Goal: Transaction & Acquisition: Purchase product/service

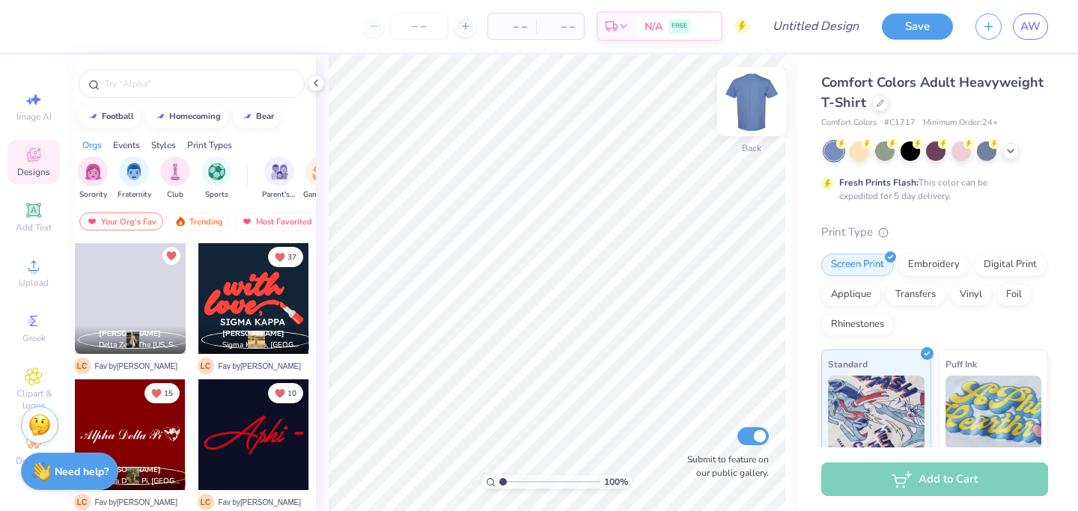
click at [751, 107] on img at bounding box center [752, 102] width 60 height 60
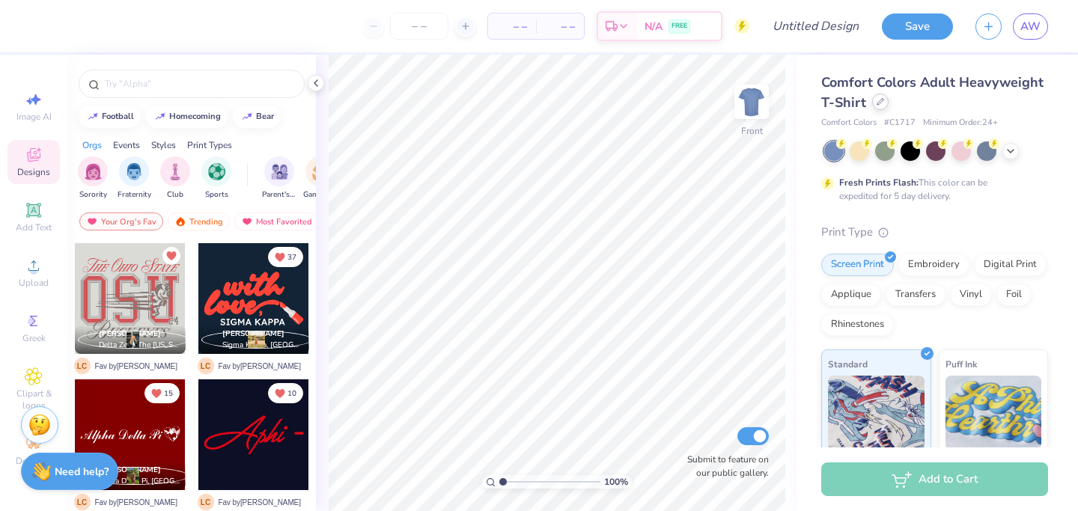
click at [885, 101] on div at bounding box center [880, 102] width 16 height 16
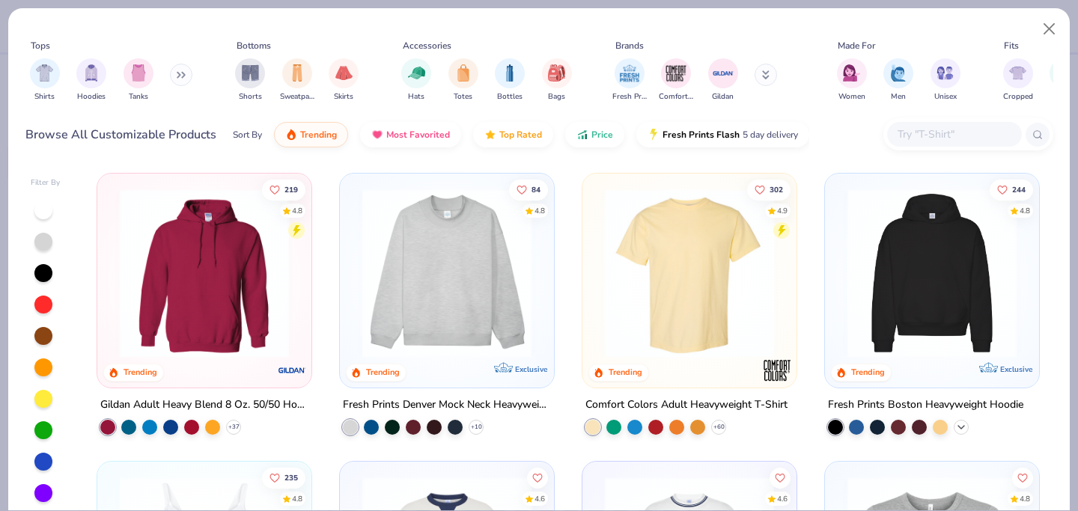
click at [964, 430] on icon at bounding box center [961, 427] width 12 height 12
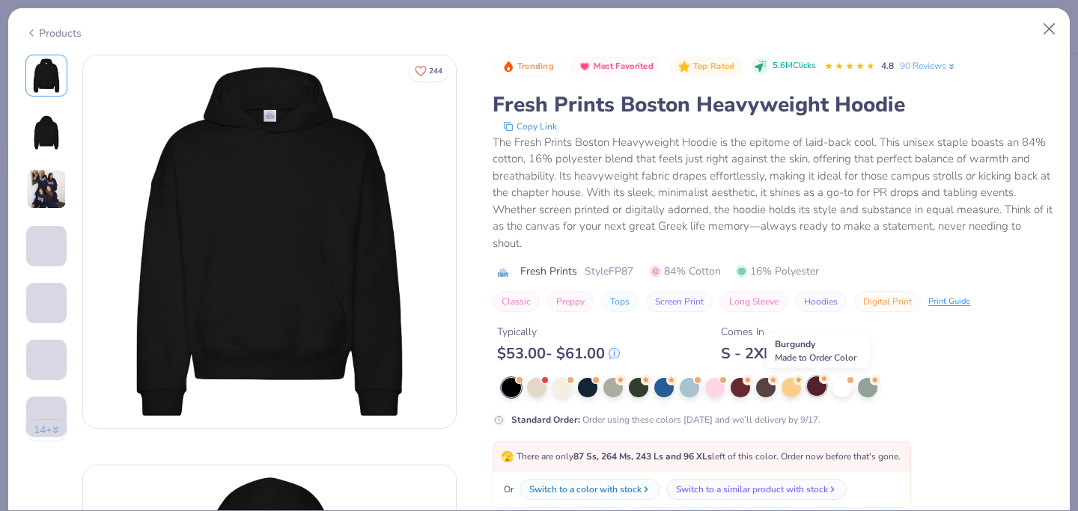
click at [815, 391] on div at bounding box center [816, 385] width 19 height 19
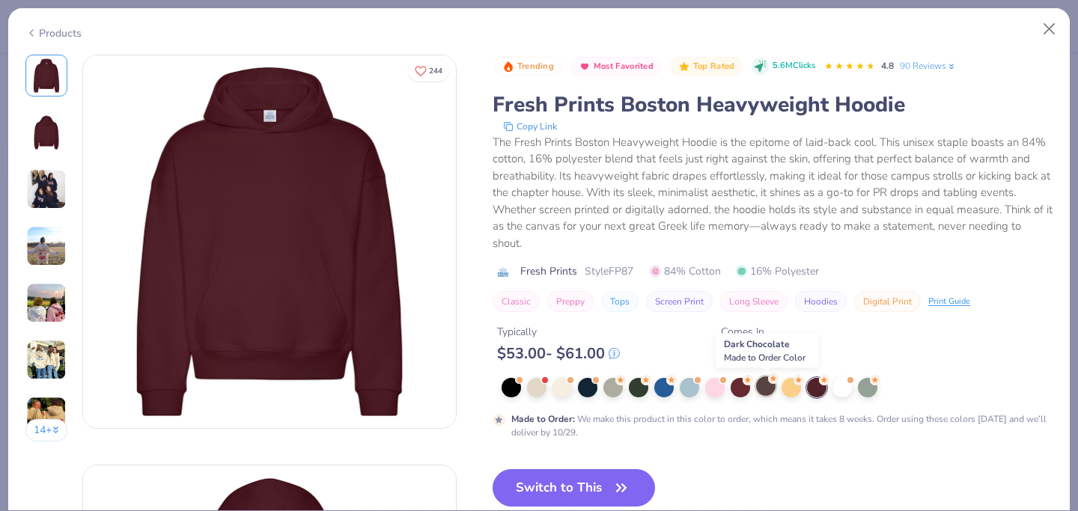
click at [767, 387] on div at bounding box center [765, 385] width 19 height 19
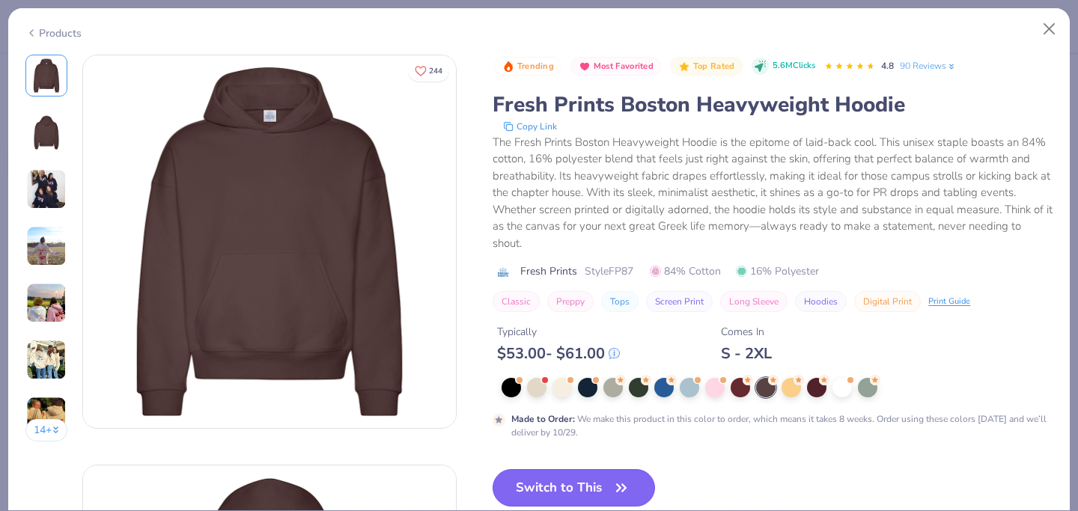
click at [552, 492] on button "Switch to This" at bounding box center [573, 487] width 162 height 37
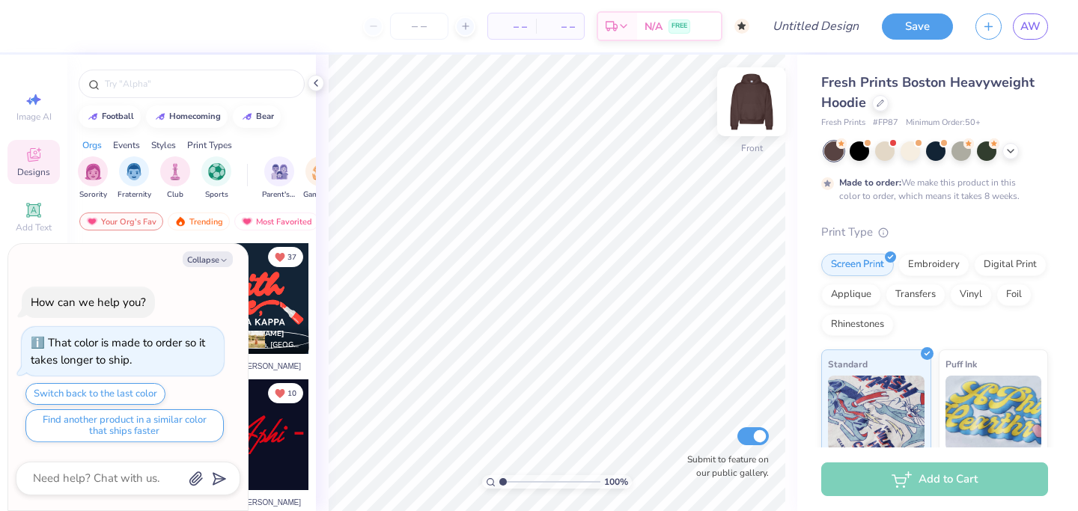
click at [752, 108] on img at bounding box center [752, 102] width 60 height 60
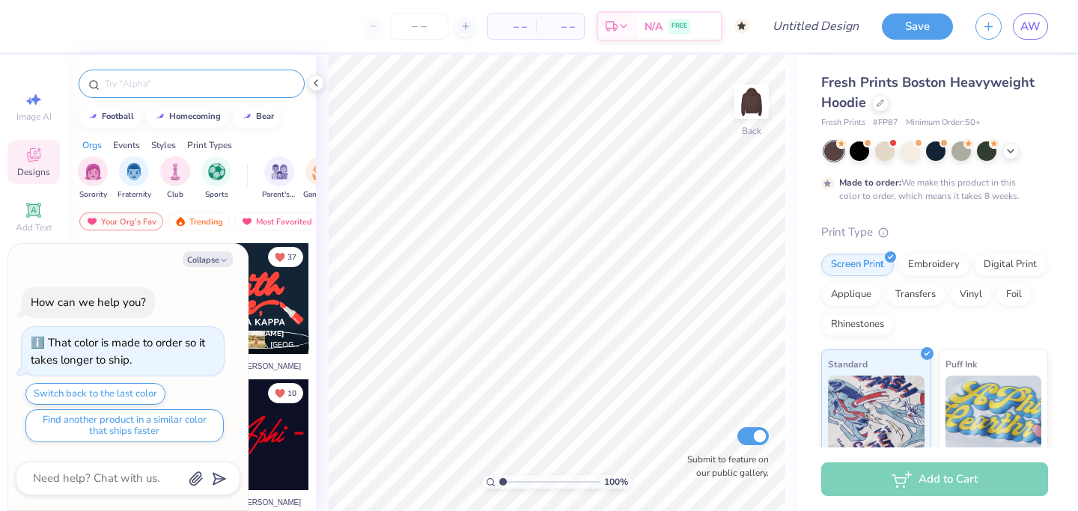
click at [261, 88] on input "text" at bounding box center [199, 83] width 192 height 15
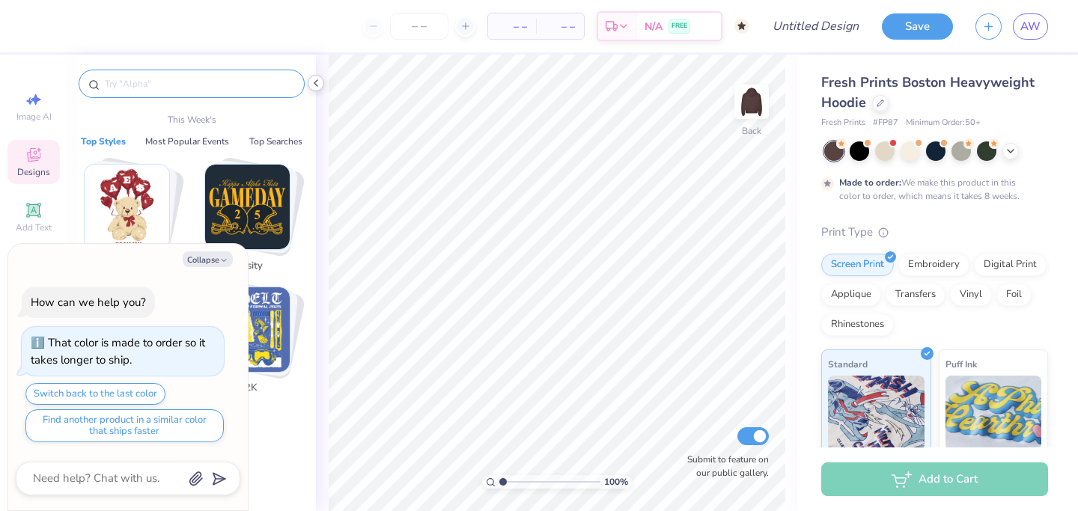
click at [317, 77] on icon at bounding box center [316, 83] width 12 height 12
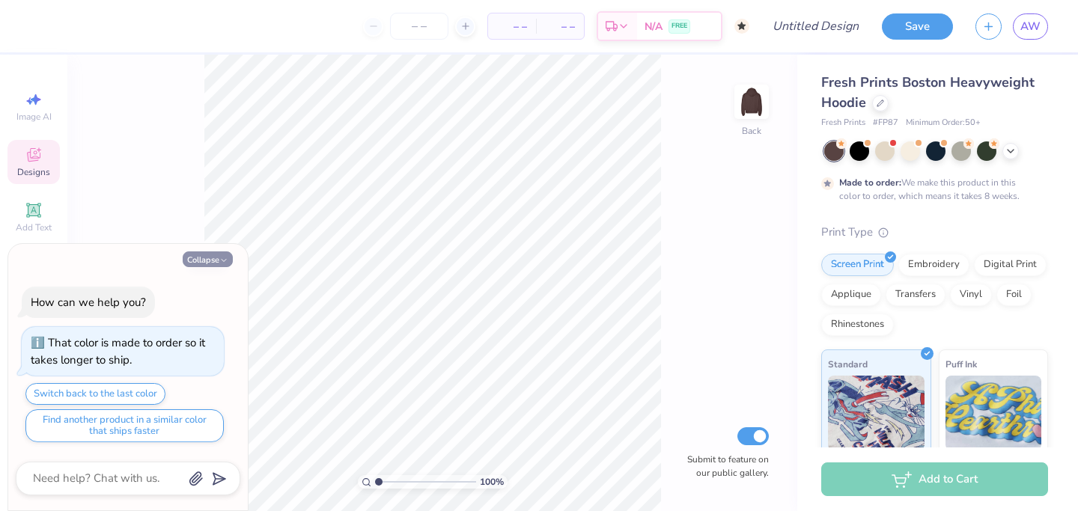
click at [226, 255] on button "Collapse" at bounding box center [208, 259] width 50 height 16
type textarea "x"
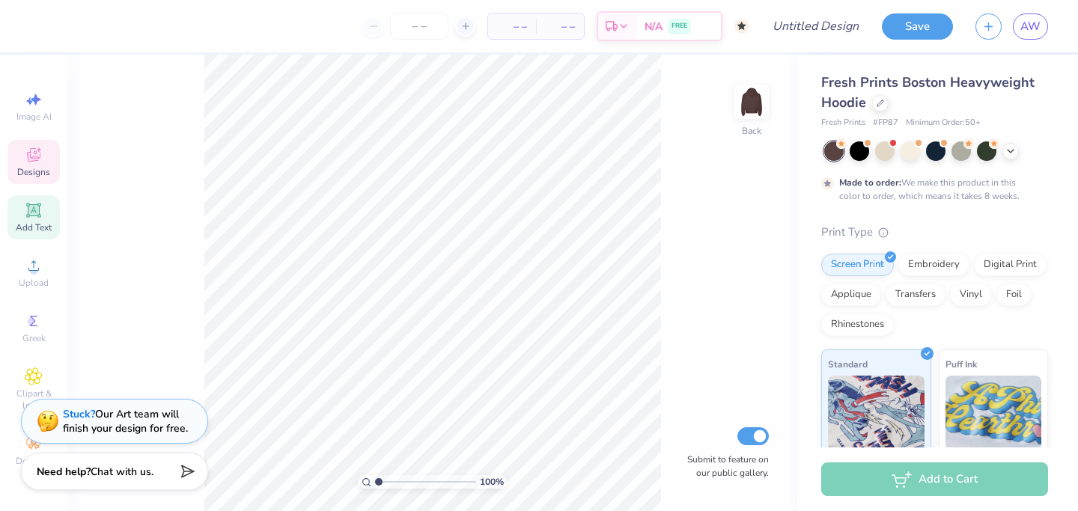
click at [36, 219] on icon at bounding box center [34, 210] width 18 height 18
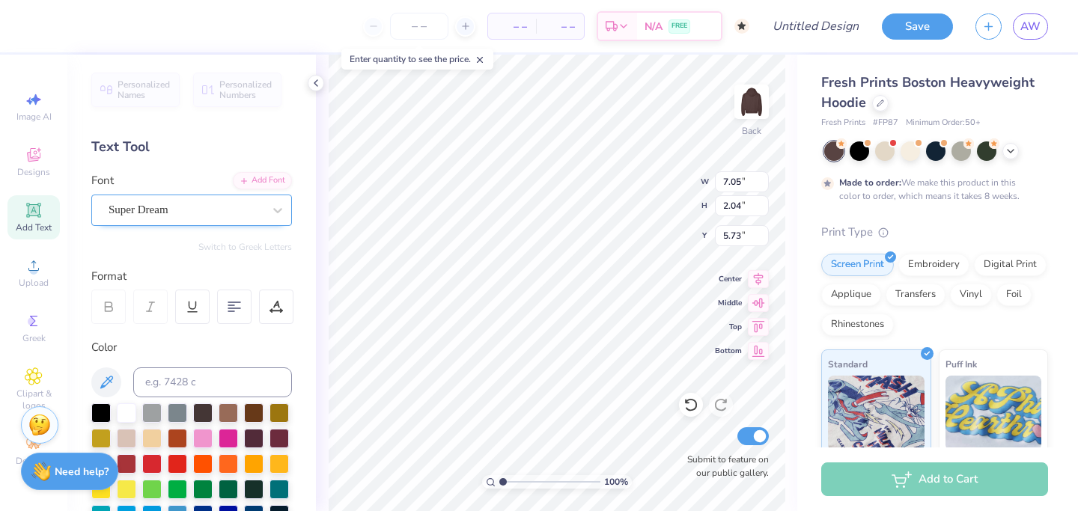
click at [258, 222] on div "Super Dream" at bounding box center [191, 210] width 201 height 31
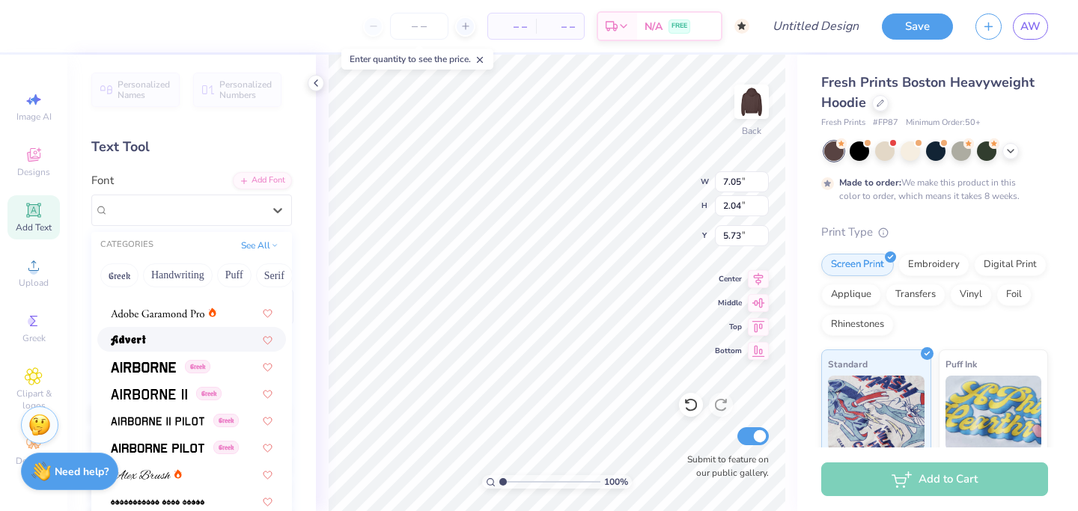
scroll to position [210, 0]
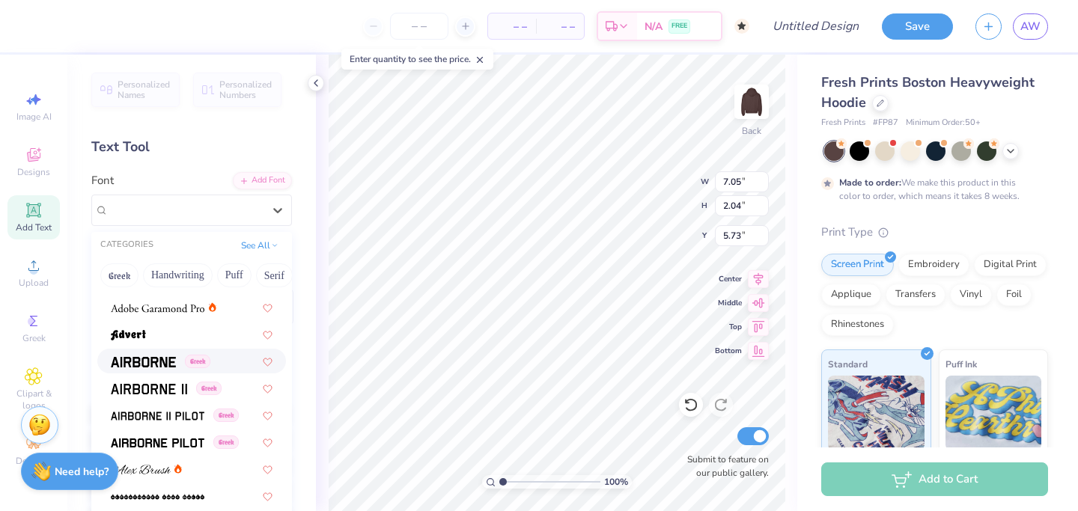
click at [237, 359] on div "Greek" at bounding box center [192, 361] width 162 height 16
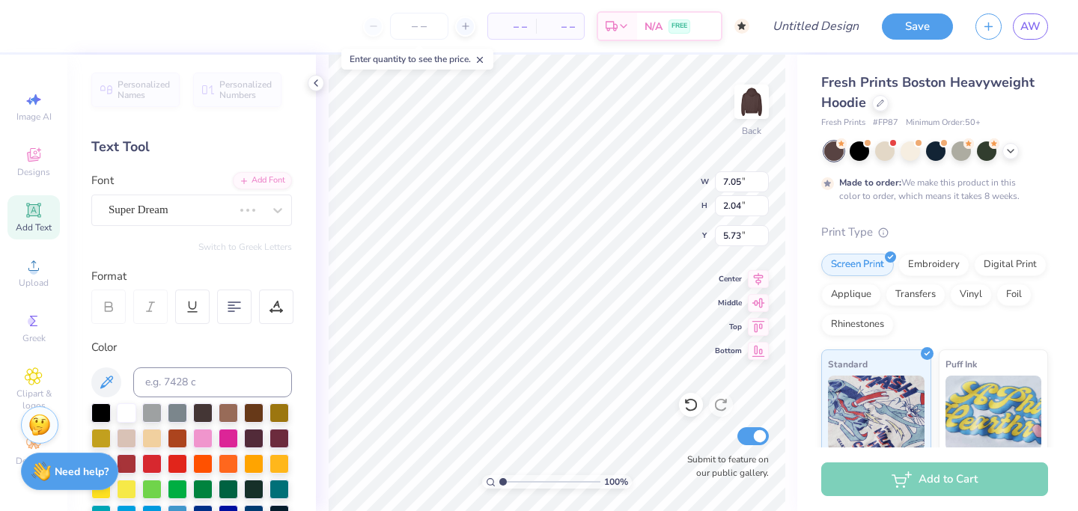
type input "6.75"
type input "2.13"
type input "5.68"
type textarea "T"
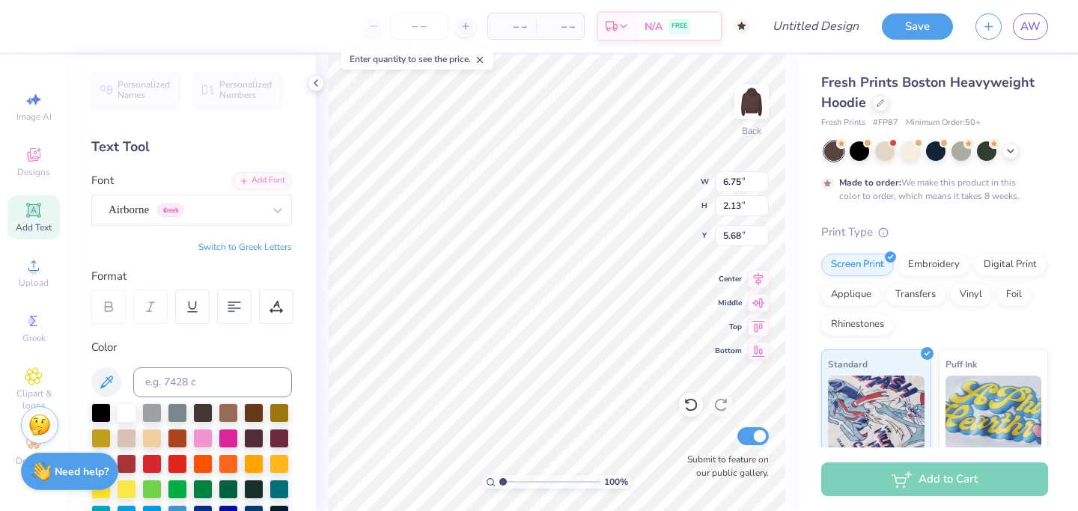
type textarea "PHI MU"
type input "13.27"
type input "3.08"
type input "4.14"
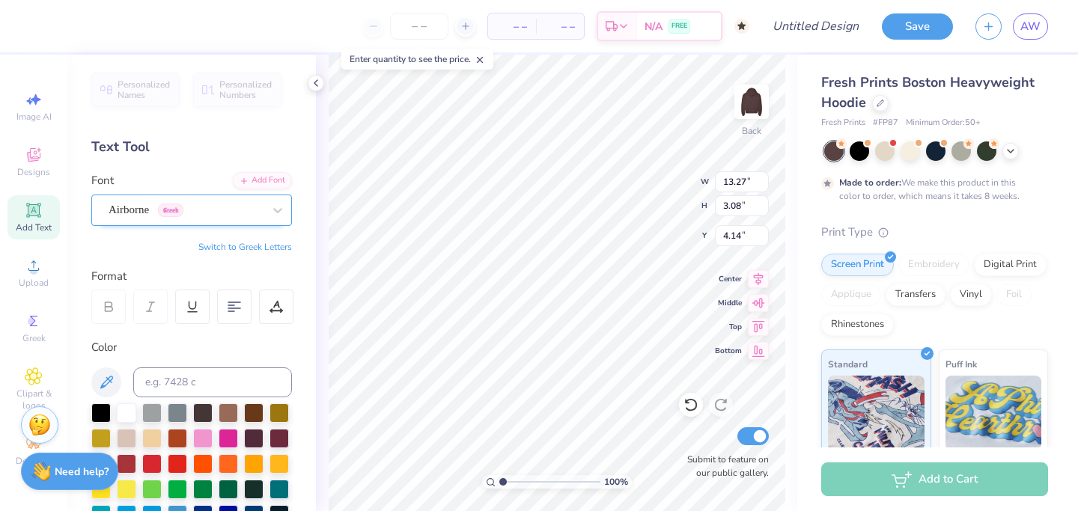
click at [250, 207] on div "Airborne Greek" at bounding box center [185, 209] width 157 height 23
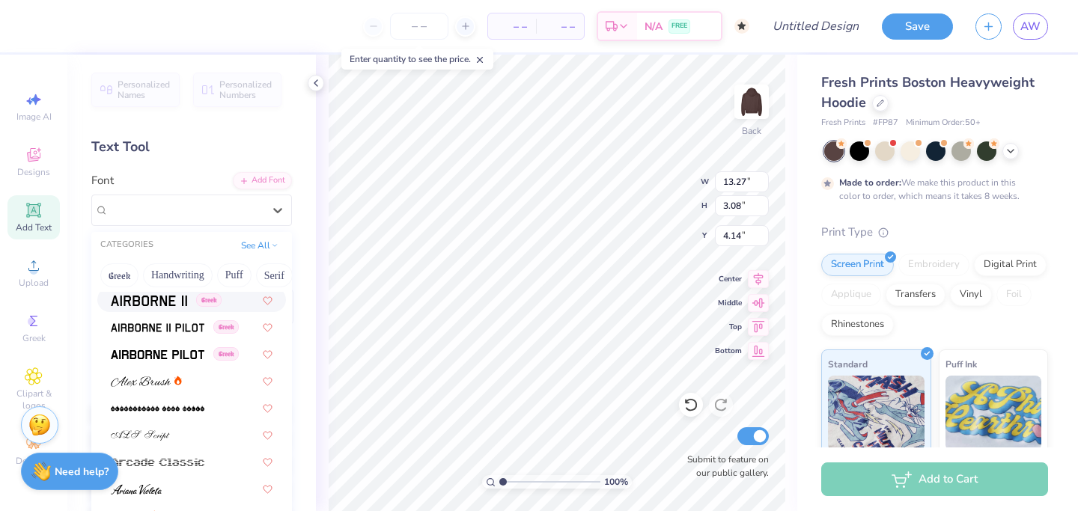
scroll to position [299, 0]
click at [191, 355] on img at bounding box center [158, 353] width 94 height 10
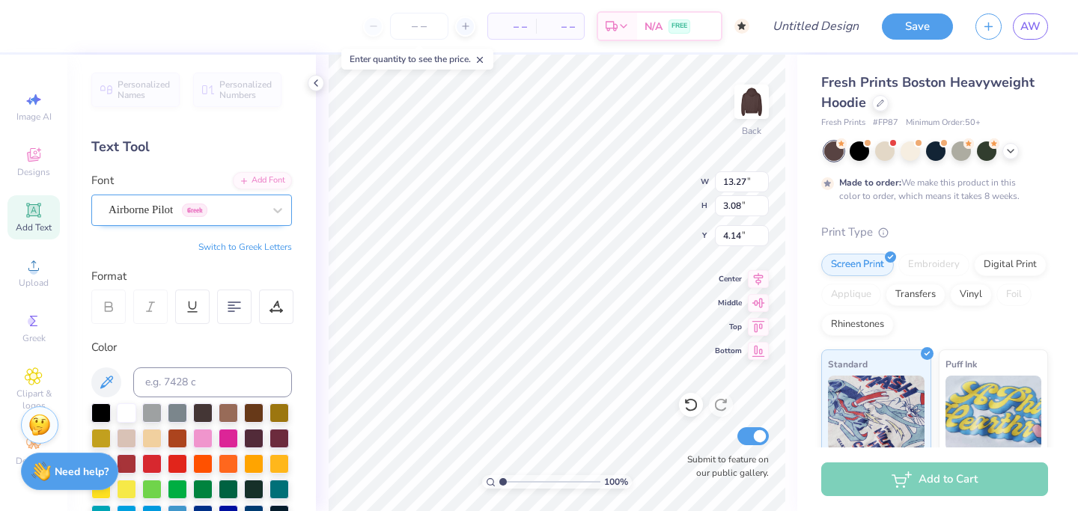
click at [215, 209] on div "Airborne Pilot Greek" at bounding box center [185, 209] width 157 height 23
click at [255, 216] on div "Airborne Pilot Greek" at bounding box center [185, 209] width 157 height 23
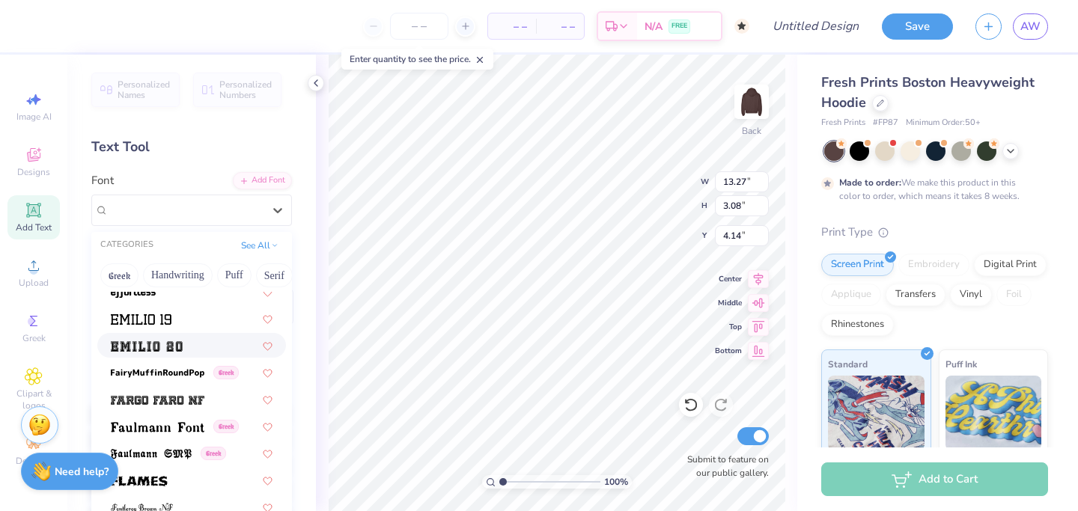
scroll to position [3066, 0]
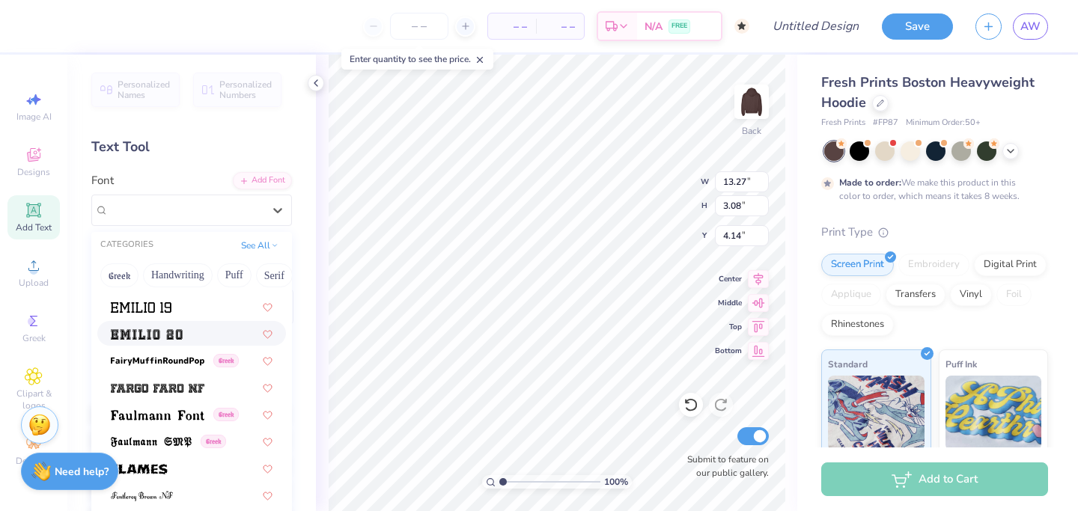
click at [179, 339] on span at bounding box center [147, 334] width 72 height 16
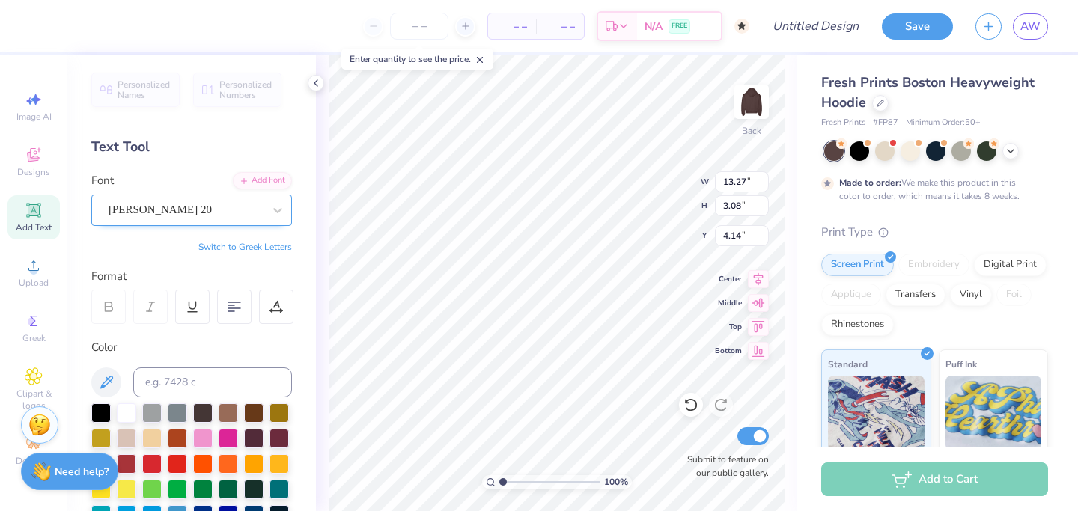
click at [168, 205] on div "[PERSON_NAME] 20" at bounding box center [185, 209] width 157 height 23
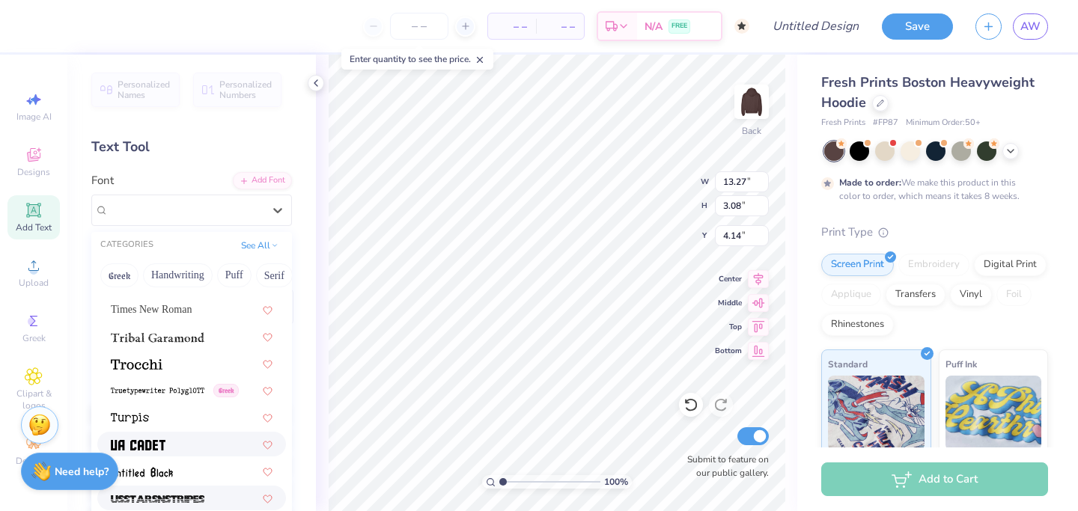
scroll to position [7803, 0]
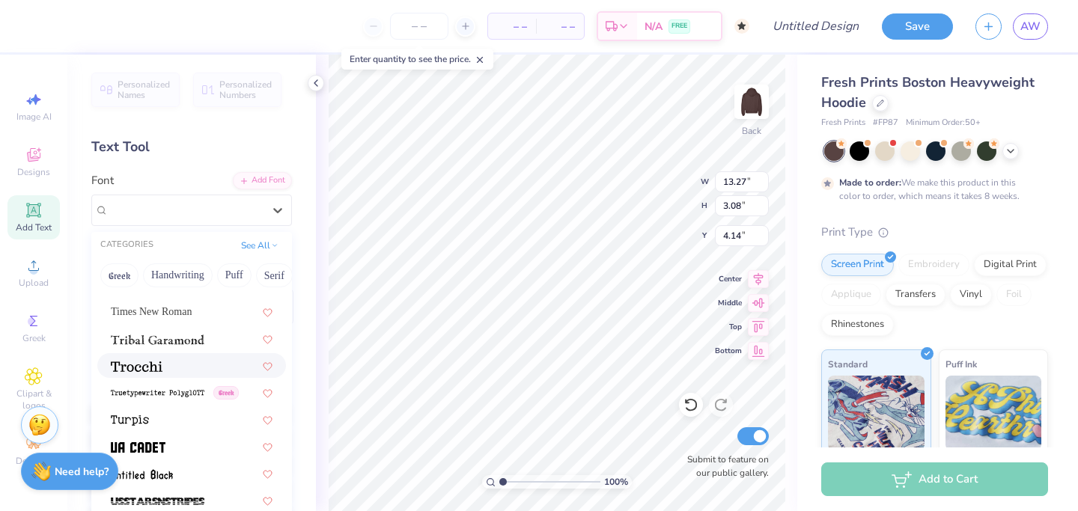
click at [212, 373] on div at bounding box center [192, 366] width 162 height 16
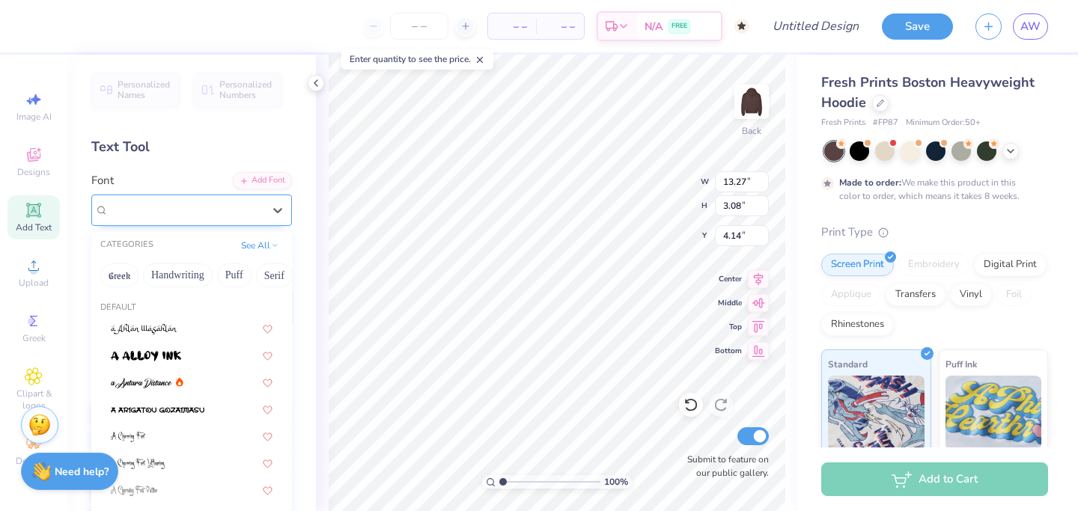
click at [189, 209] on div "Trocchi" at bounding box center [185, 209] width 157 height 23
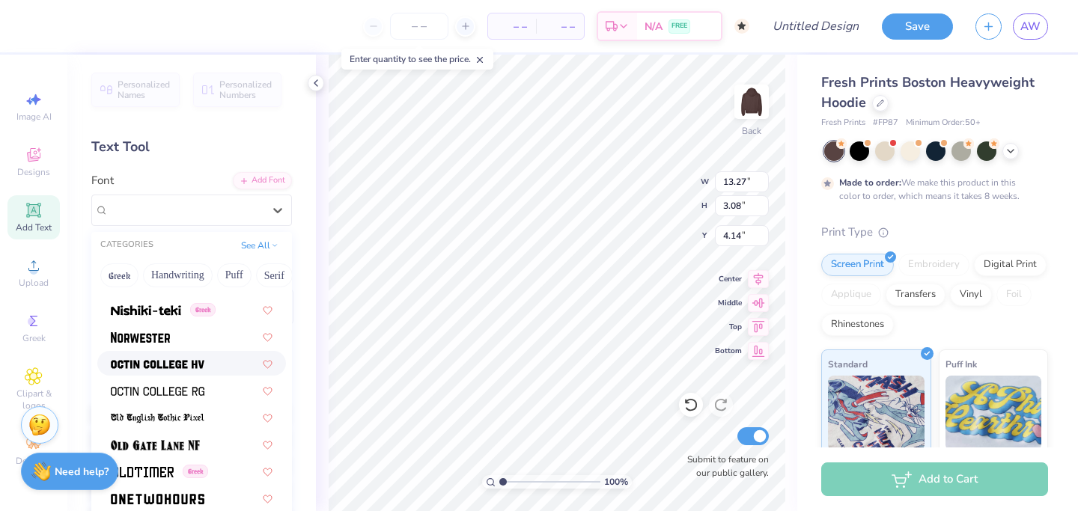
scroll to position [5825, 0]
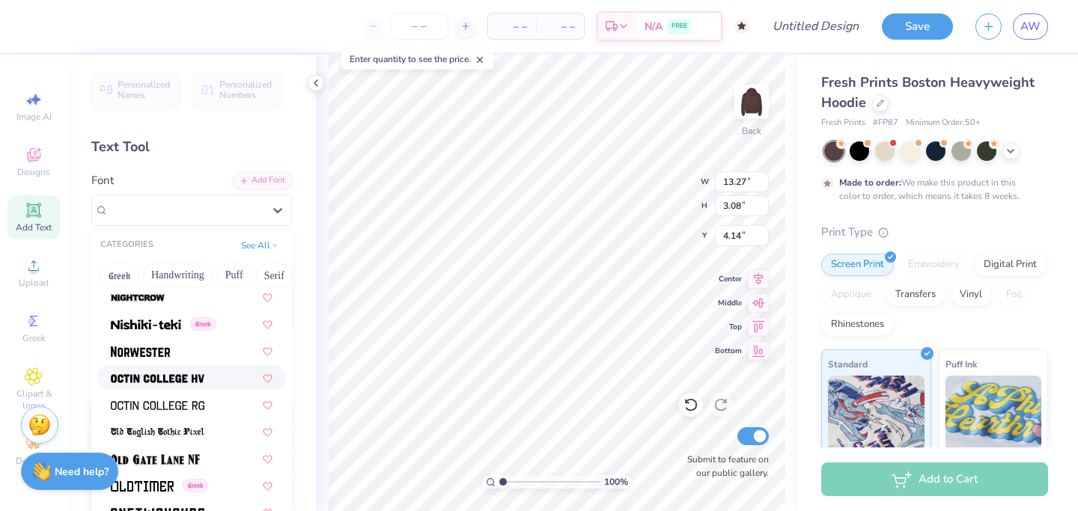
click at [220, 369] on div at bounding box center [191, 377] width 189 height 25
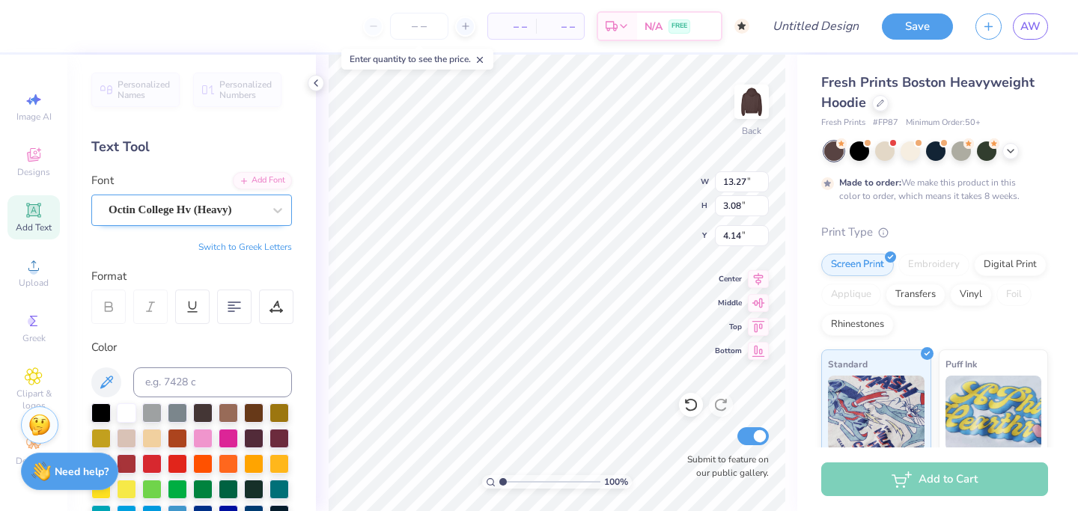
click at [195, 205] on div "Octin College Hv (Heavy)" at bounding box center [185, 209] width 157 height 23
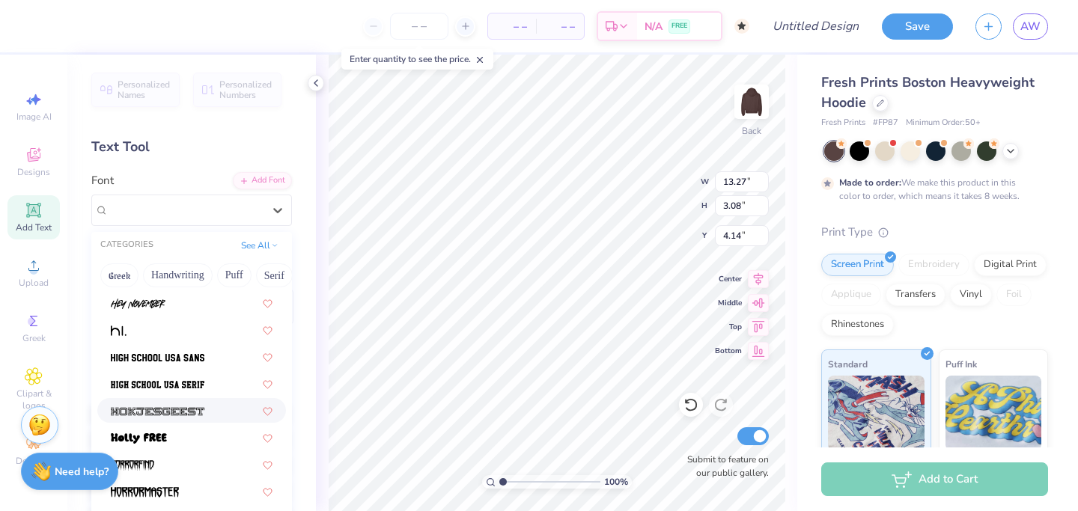
scroll to position [3746, 0]
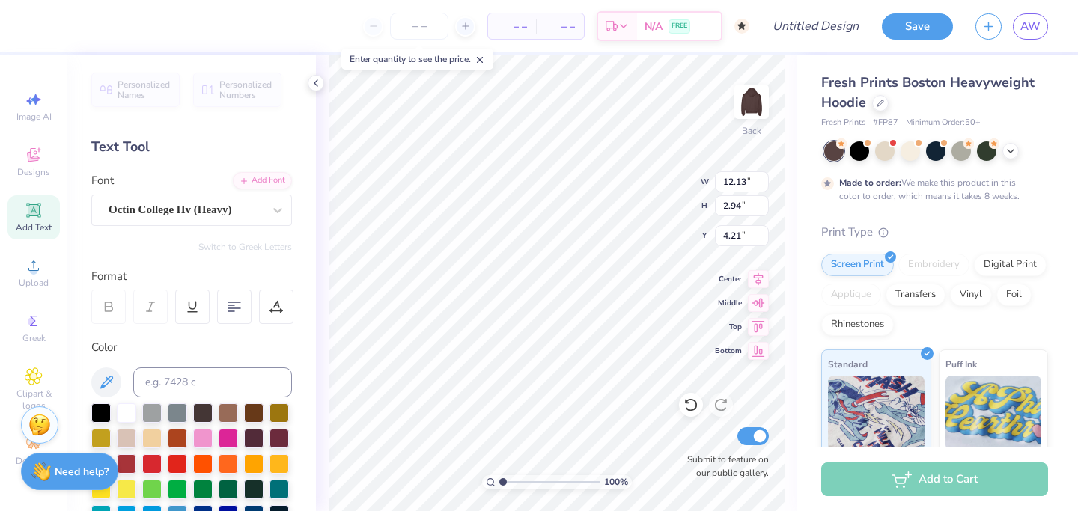
type input "14.56"
type input "3.53"
type input "4.15"
type input "4.16"
click at [147, 202] on div "Octin College Hv (Heavy)" at bounding box center [185, 209] width 157 height 23
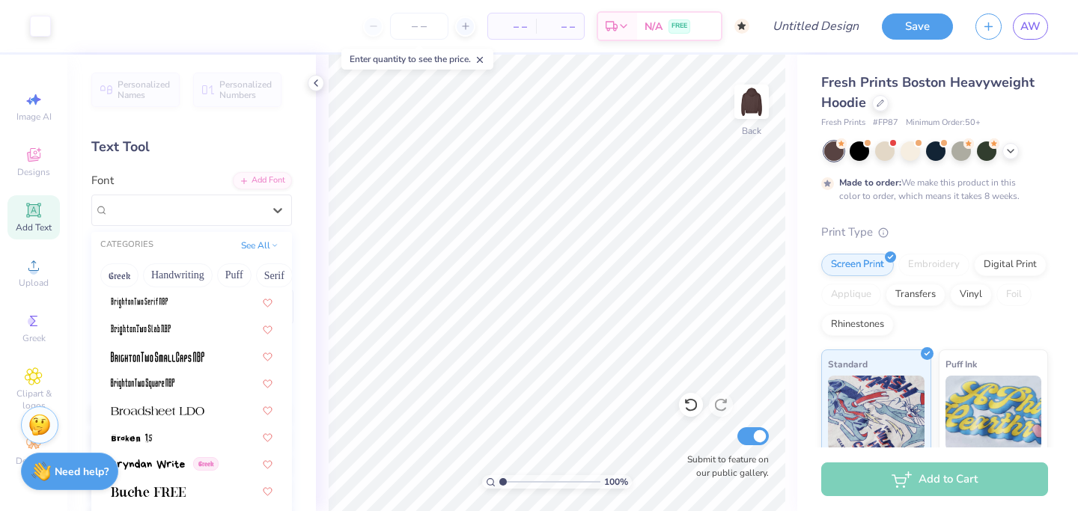
scroll to position [1186, 0]
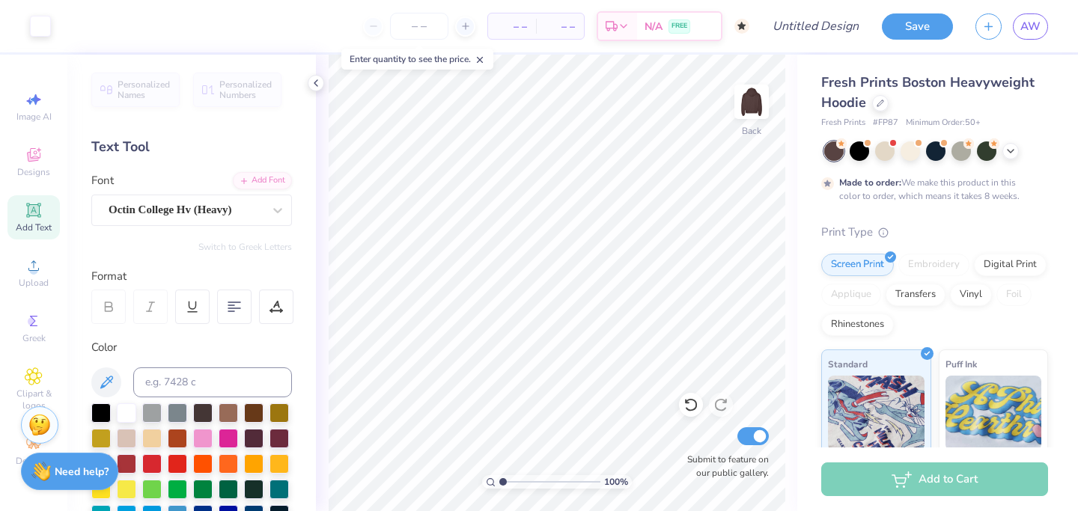
click at [34, 221] on div "Add Text" at bounding box center [33, 217] width 52 height 44
type textarea "T"
type textarea "BANCE"
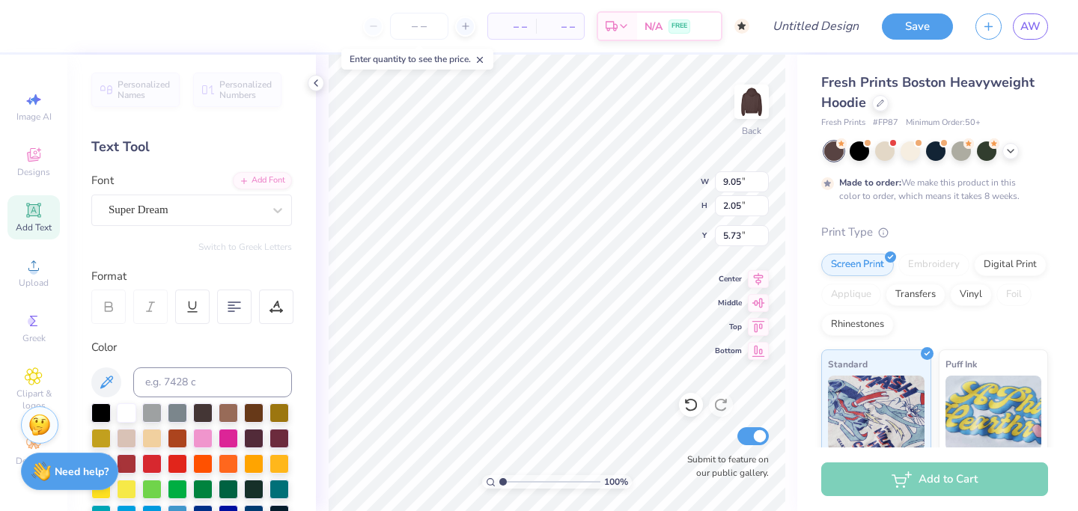
type input "7.69"
type input "4.52"
type input "1.02"
type input "8.20"
click at [222, 213] on div "Super Dream" at bounding box center [185, 209] width 157 height 23
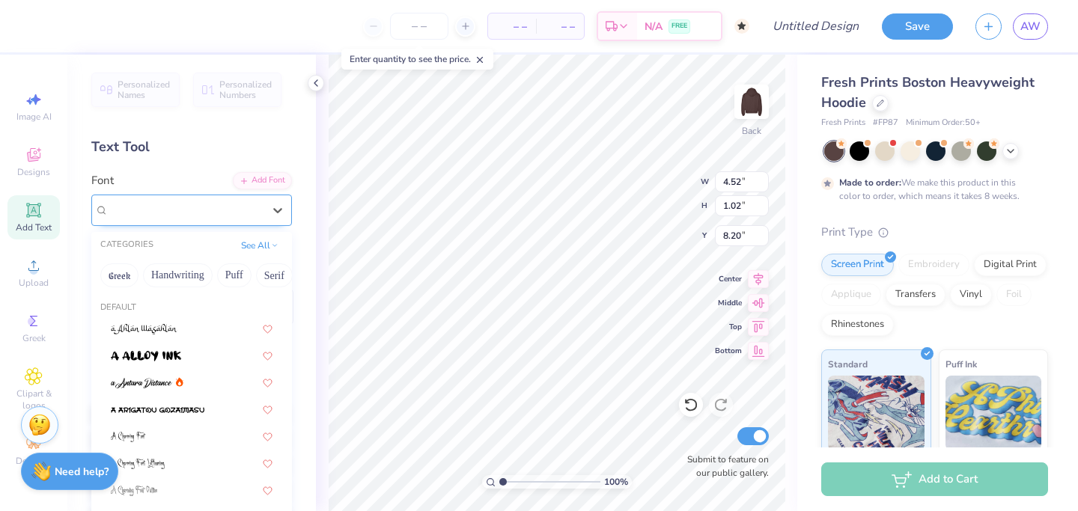
click at [219, 213] on div "Super Dream" at bounding box center [186, 209] width 154 height 17
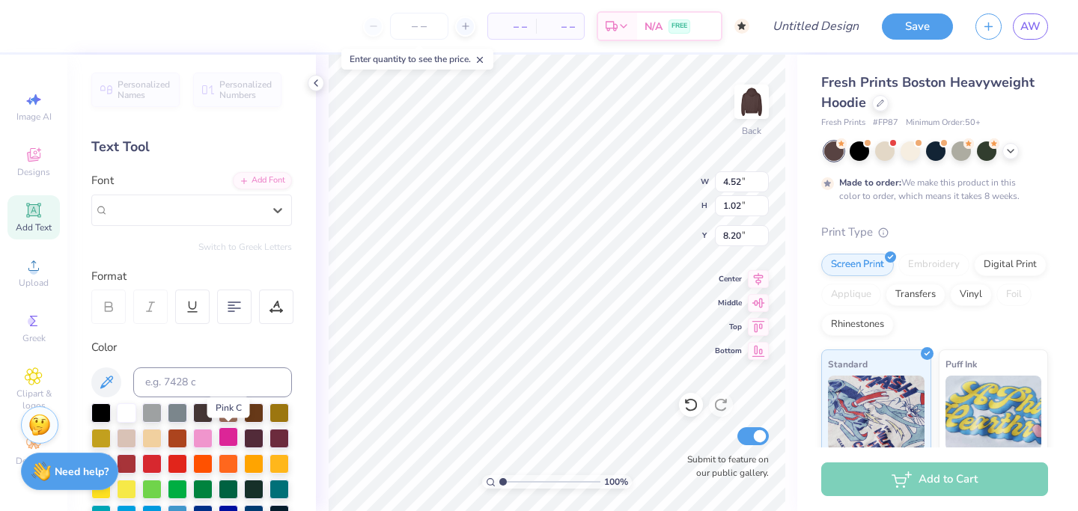
click at [228, 435] on div at bounding box center [228, 436] width 19 height 19
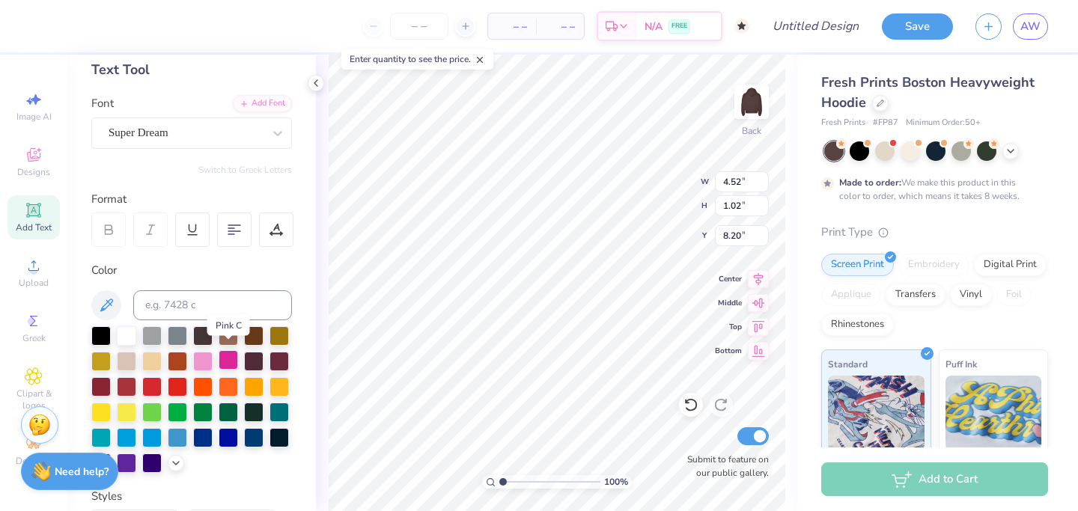
scroll to position [84, 0]
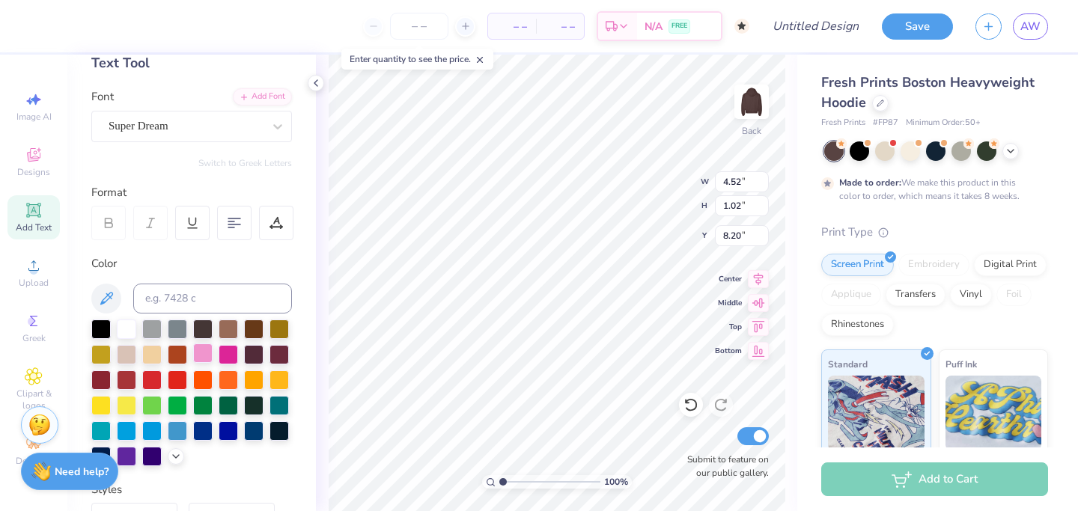
click at [198, 347] on div at bounding box center [202, 353] width 19 height 19
click at [163, 123] on div "Super Dream" at bounding box center [185, 126] width 157 height 23
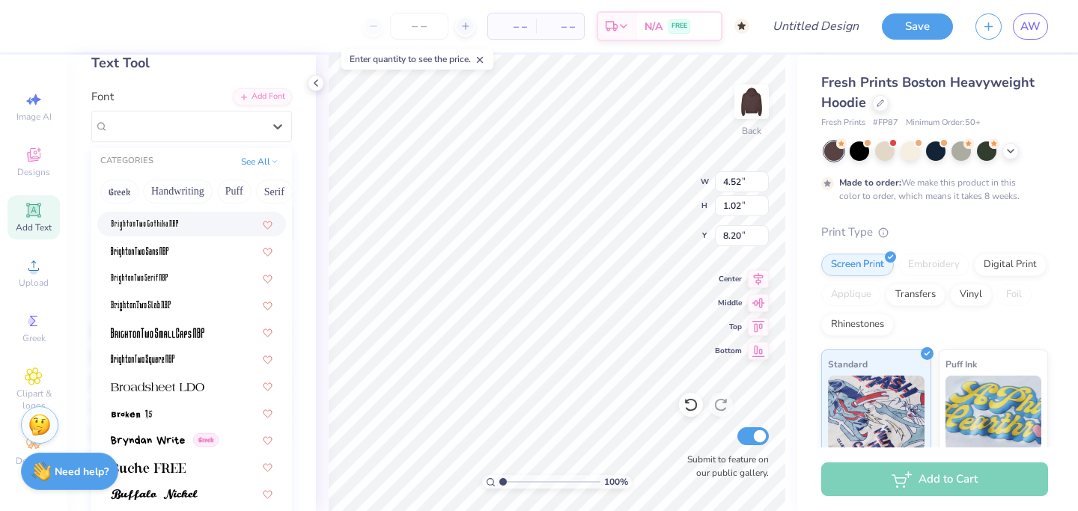
scroll to position [1189, 0]
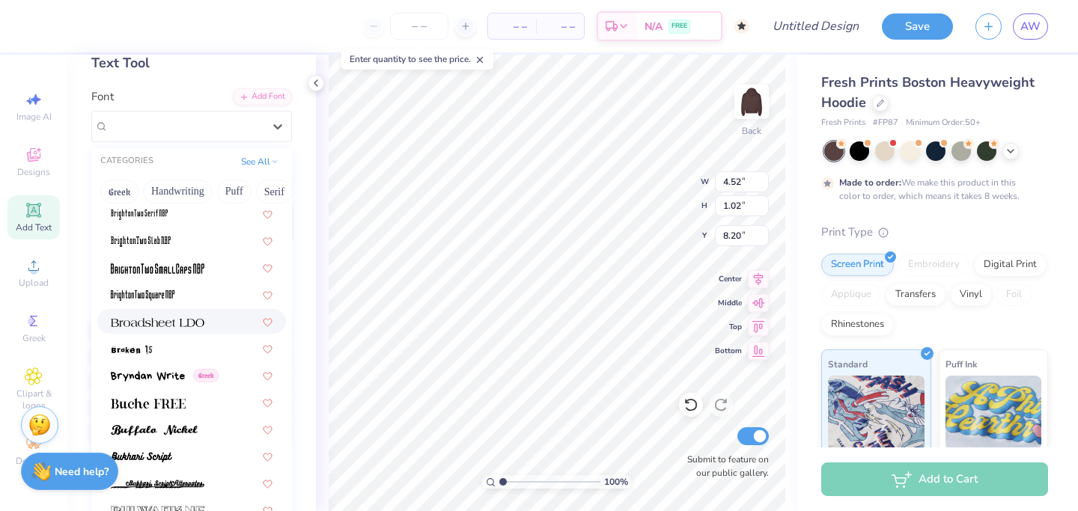
click at [181, 319] on img at bounding box center [158, 322] width 94 height 10
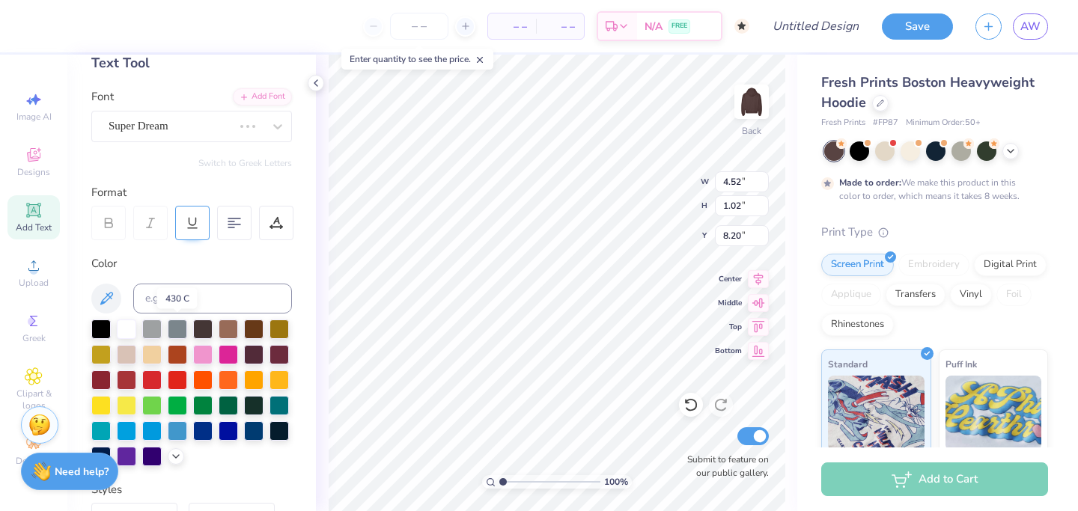
type input "5.10"
type input "1.00"
type input "8.21"
click at [218, 126] on div "Broadsheet LDO" at bounding box center [185, 126] width 157 height 23
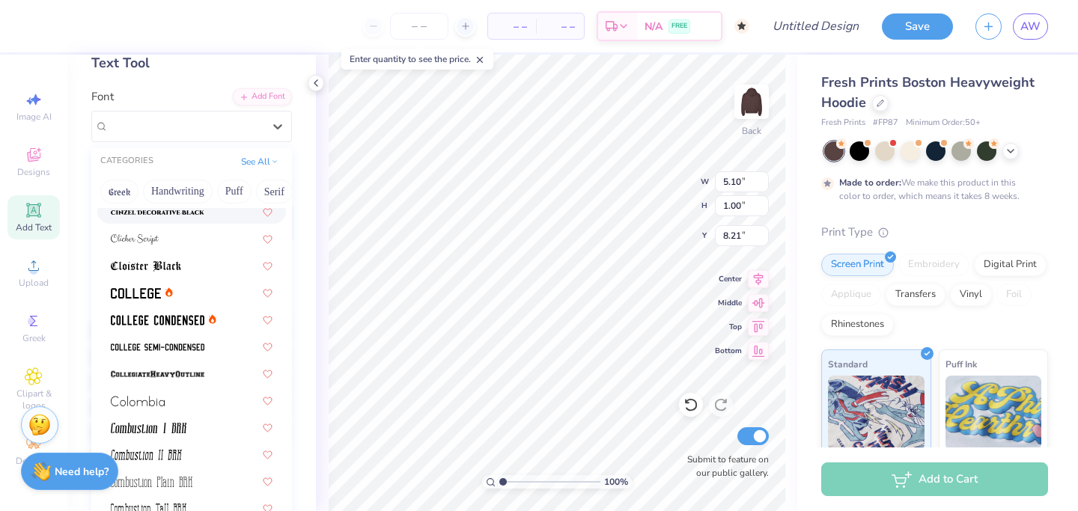
scroll to position [1947, 0]
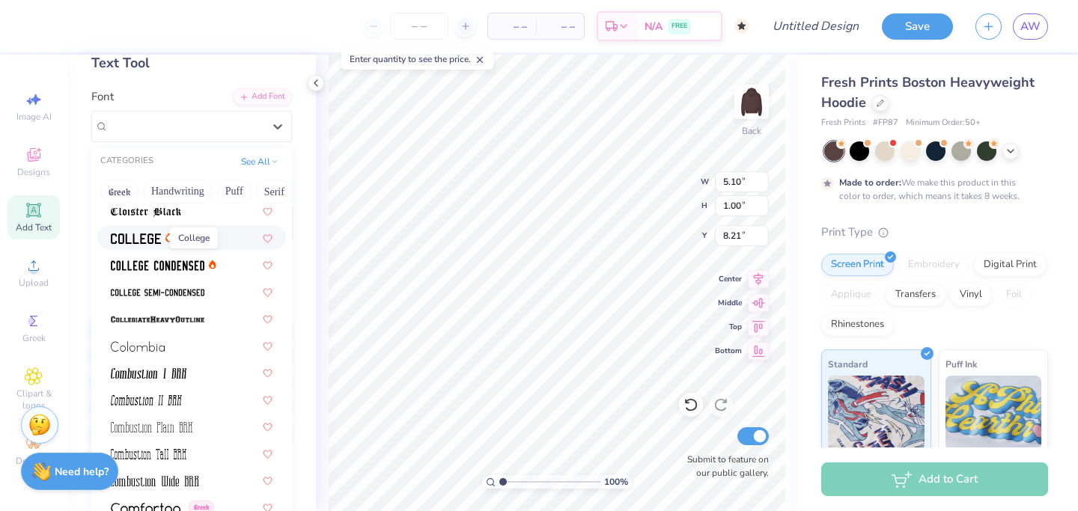
click at [147, 234] on img at bounding box center [136, 239] width 50 height 10
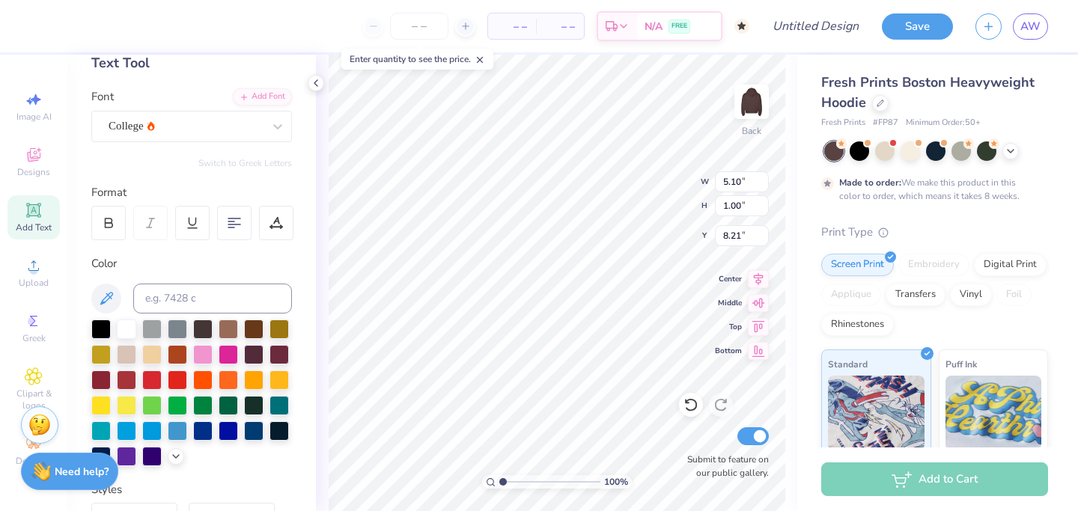
type input "3.91"
type input "0.99"
click at [201, 120] on div "College" at bounding box center [185, 126] width 157 height 23
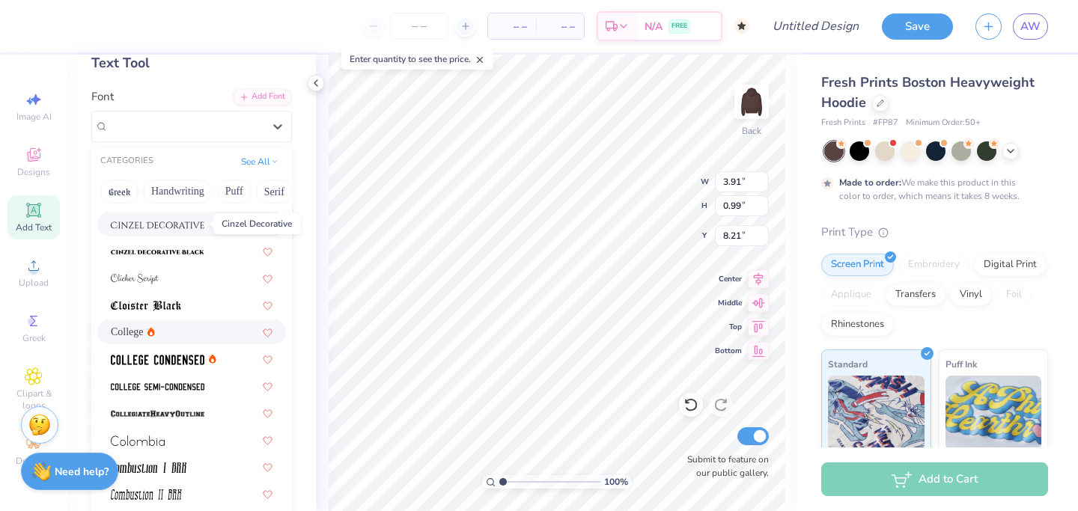
scroll to position [1854, 0]
click at [180, 360] on img at bounding box center [158, 358] width 94 height 10
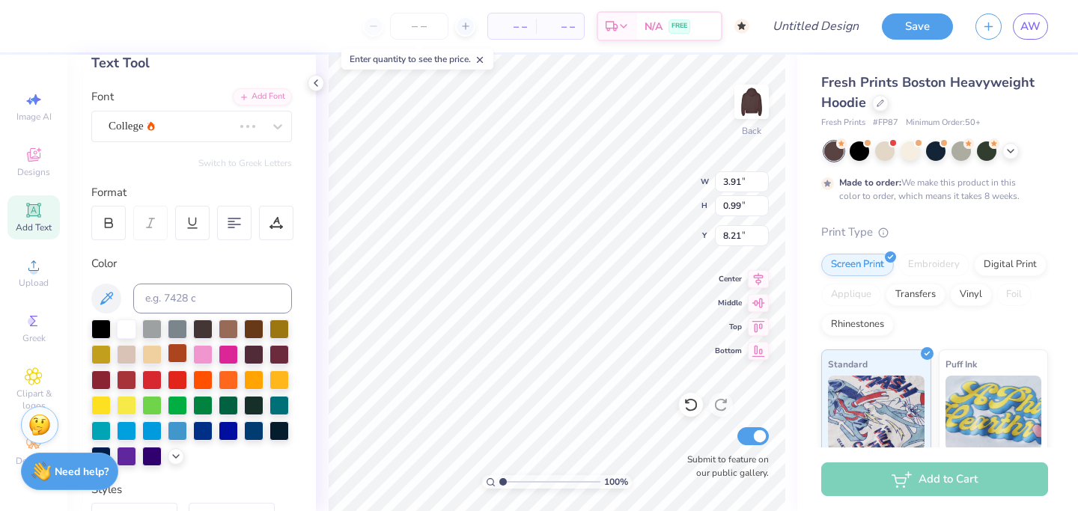
type input "3.20"
click at [191, 141] on div "Personalized Names Personalized Numbers Text Tool Add Font Font College Condens…" at bounding box center [191, 283] width 248 height 457
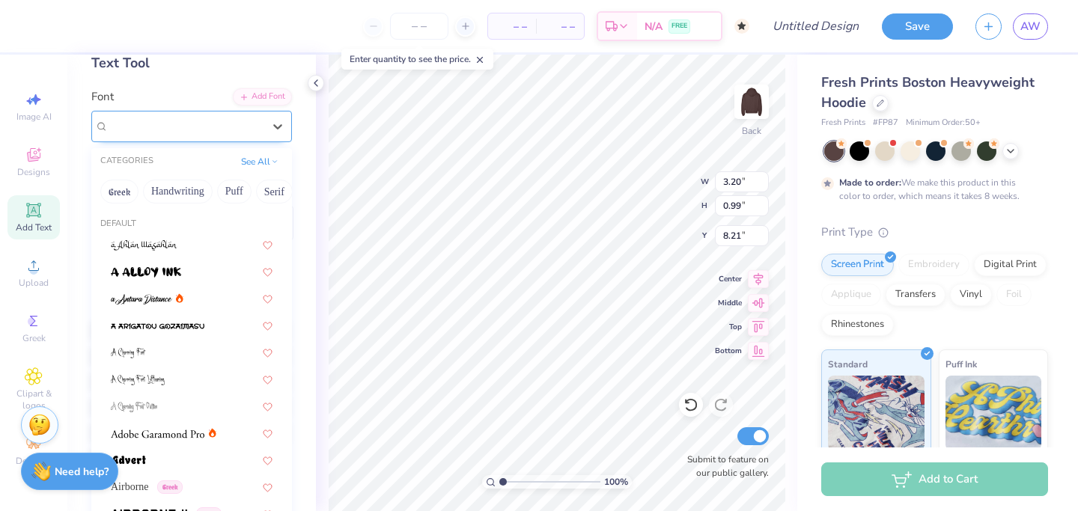
click at [190, 130] on div "College Condensed" at bounding box center [185, 126] width 157 height 23
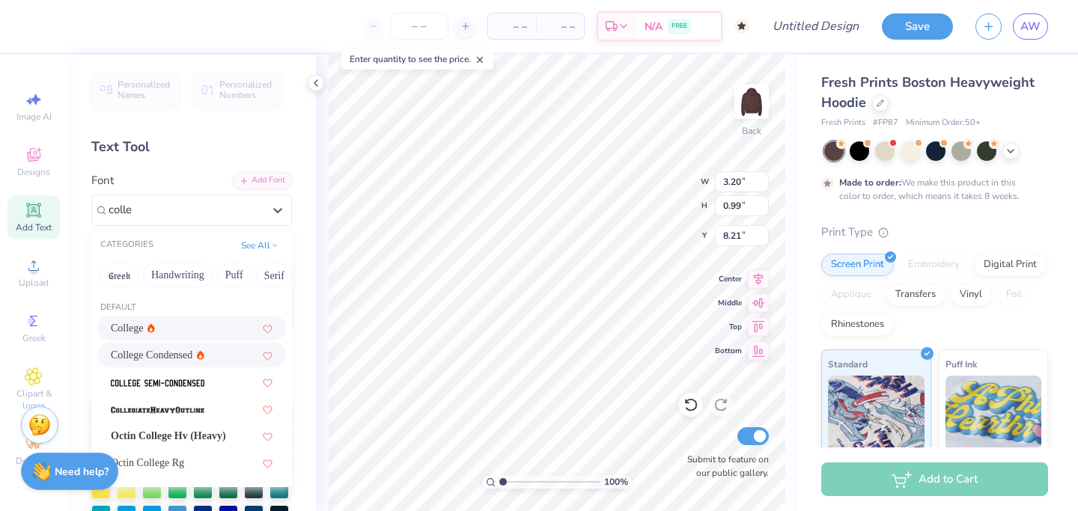
click at [155, 326] on icon at bounding box center [150, 328] width 7 height 10
type input "colle"
type input "3.91"
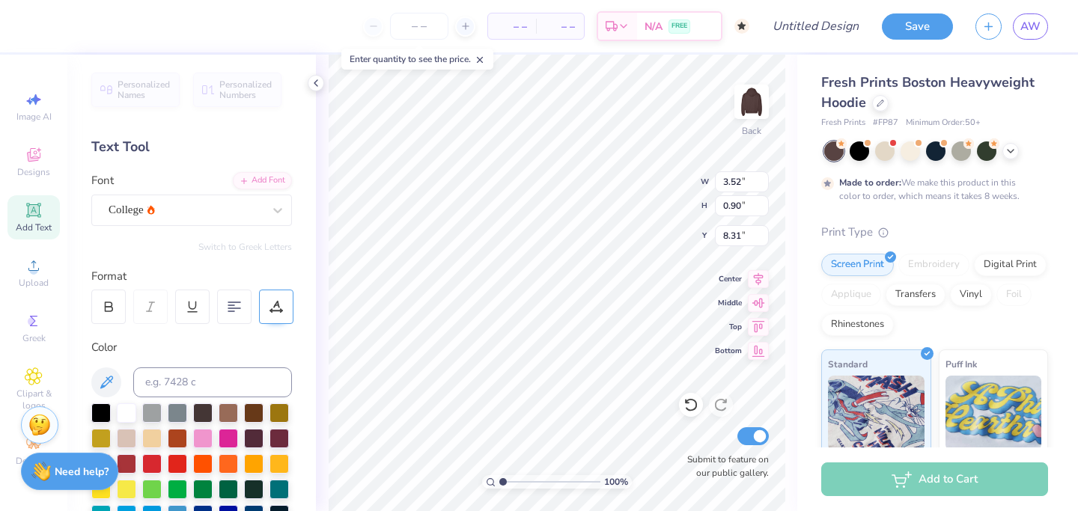
type input "3.52"
type input "0.90"
type input "8.12"
type input "9.38"
type textarea "B"
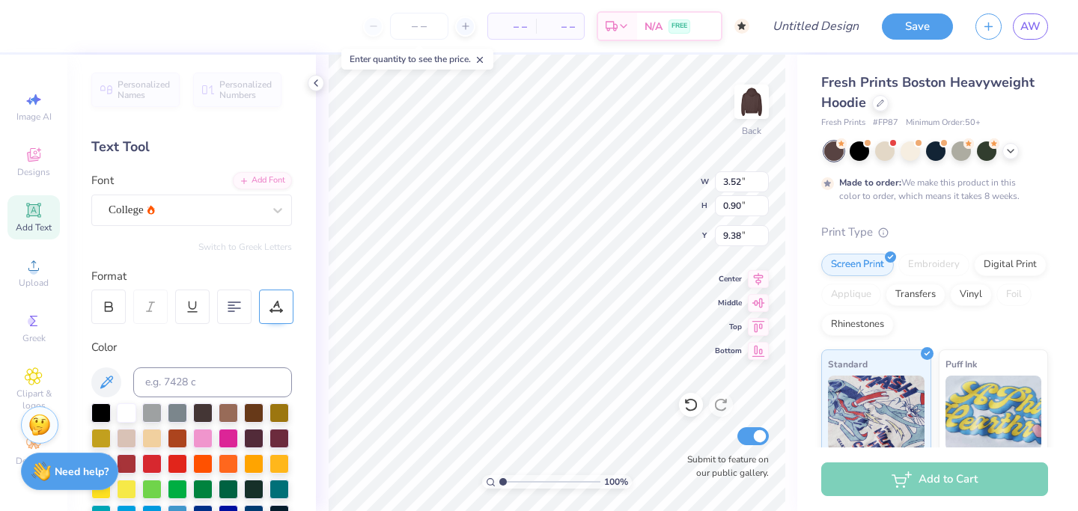
type textarea "EST. 1852"
type input "2.99"
type input "0.50"
type input "3.66"
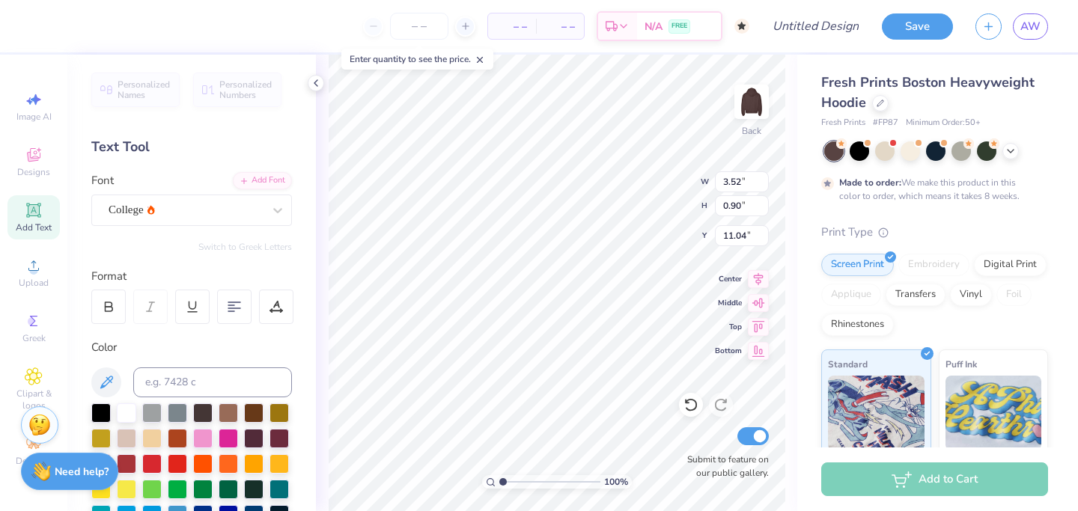
type input "11.04"
type textarea "B"
type textarea "Bloomington, [GEOGRAPHIC_DATA]"
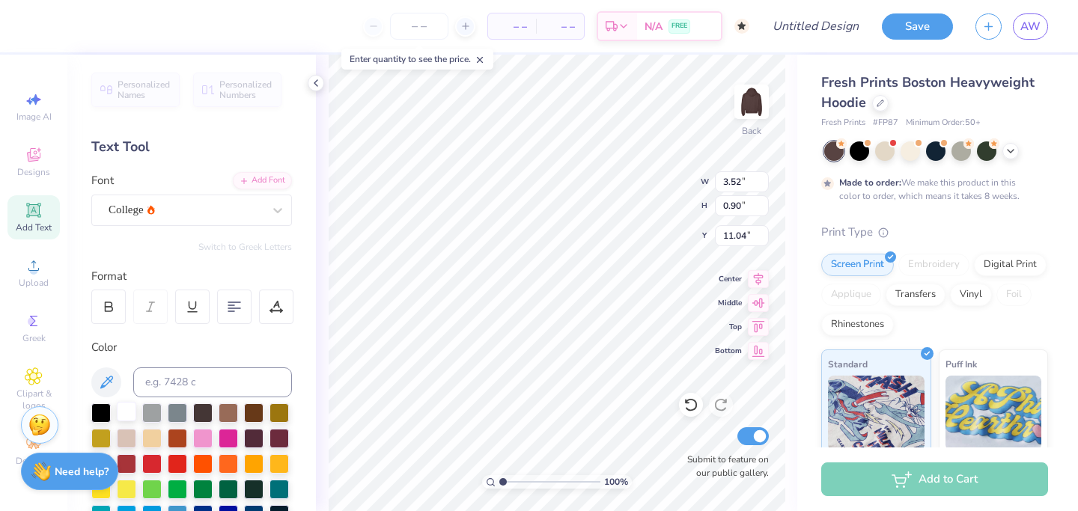
click at [127, 412] on div at bounding box center [126, 411] width 19 height 19
type input "5.03"
type input "0.58"
type input "8.12"
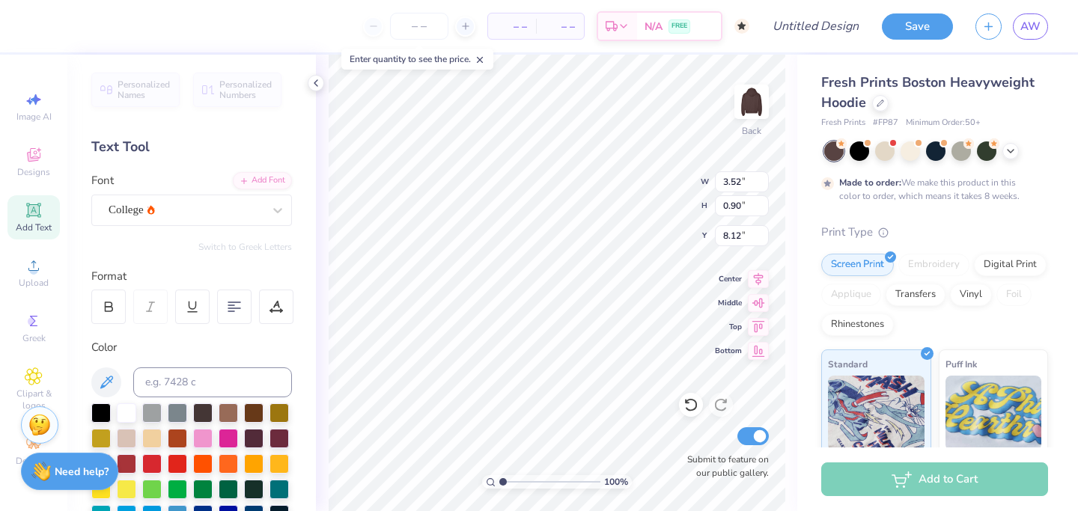
type textarea "BARN Dance"
type input "7.96"
type textarea "BARN Dance."
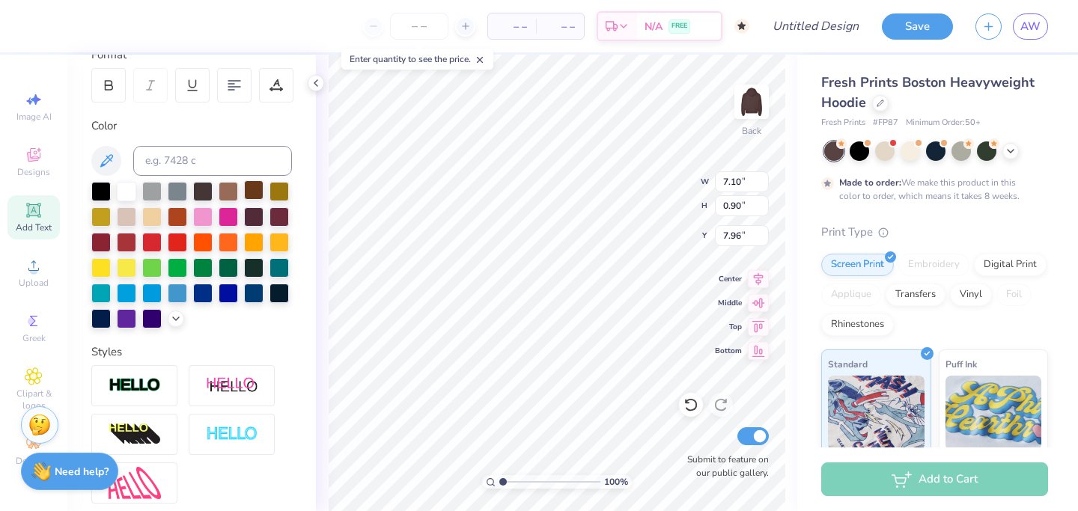
scroll to position [0, 0]
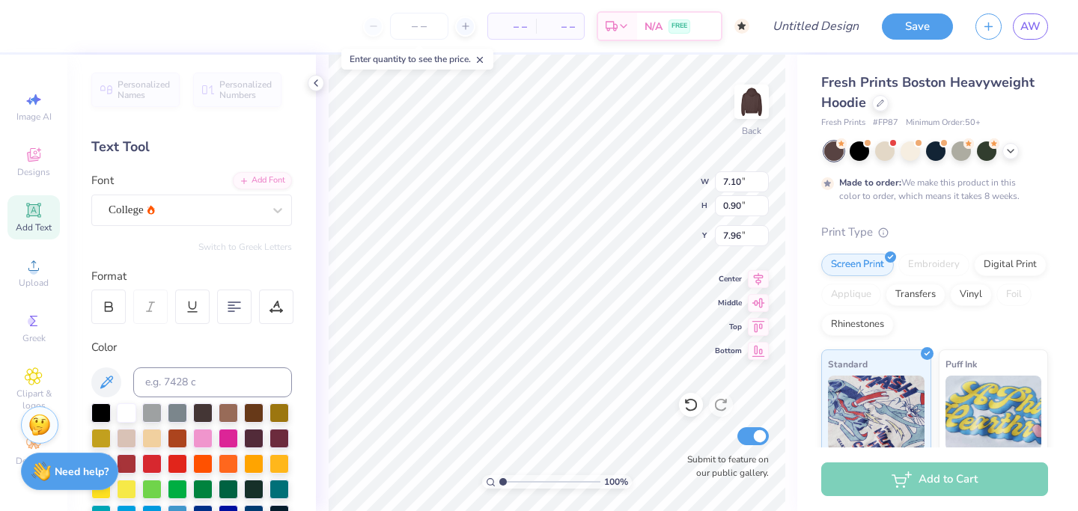
click at [147, 305] on icon at bounding box center [150, 306] width 13 height 13
type input "4.05"
type input "7.71"
type input "0.97"
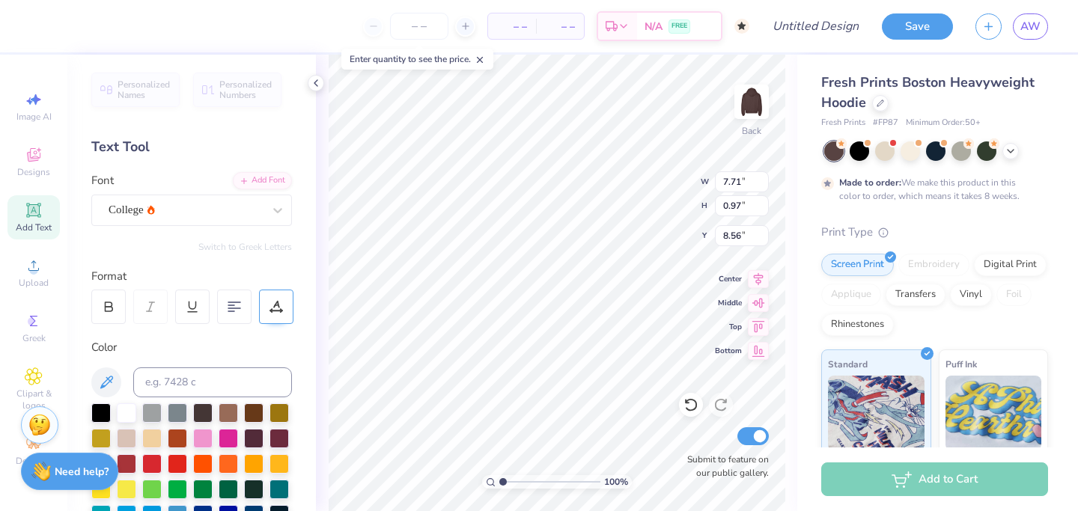
type input "8.56"
type input "4.46"
type input "0.51"
type input "2.99"
type input "0.50"
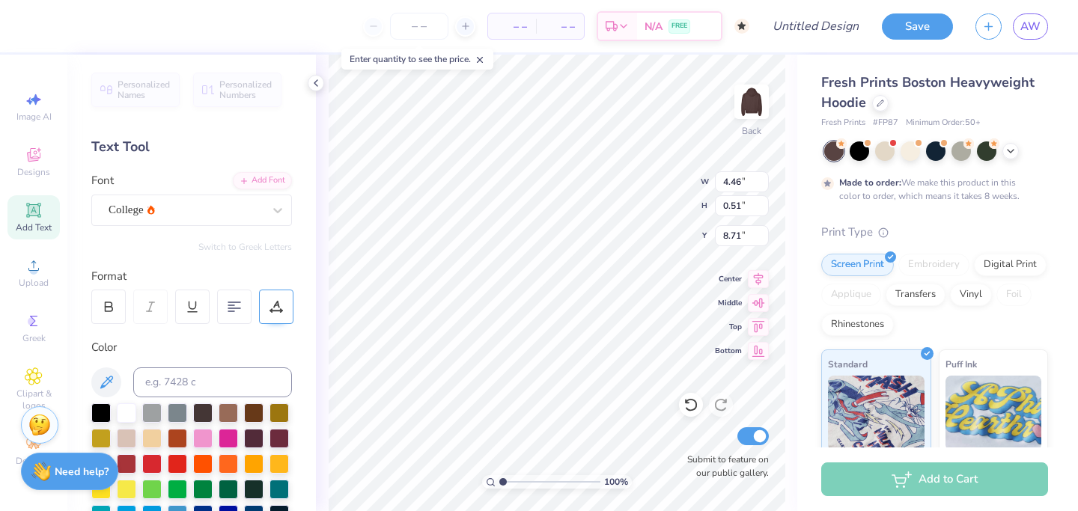
type input "4.05"
type input "2.91"
type input "0.49"
type input "4.06"
type input "13.77"
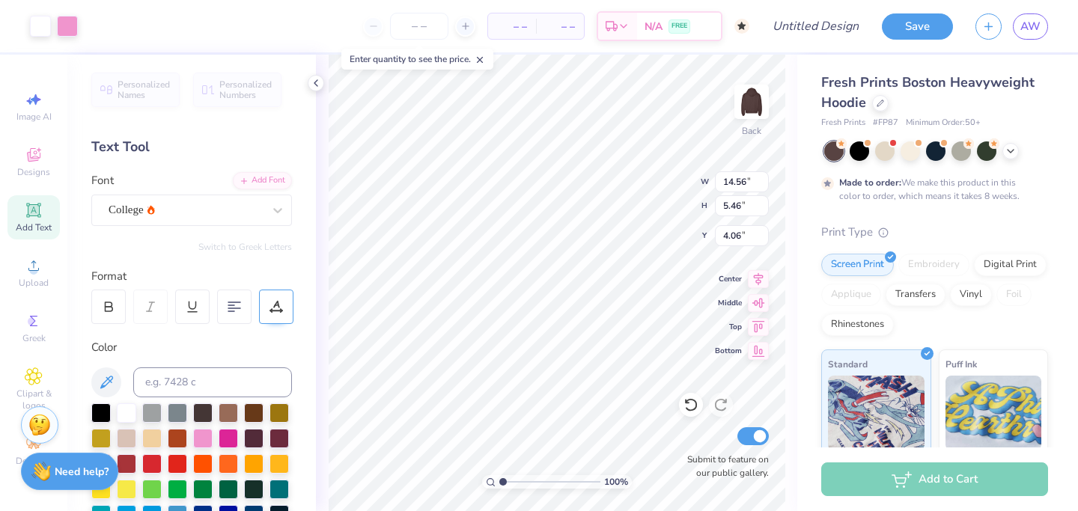
type input "5.17"
type input "4.17"
type input "2.75"
type input "0.46"
type input "4.17"
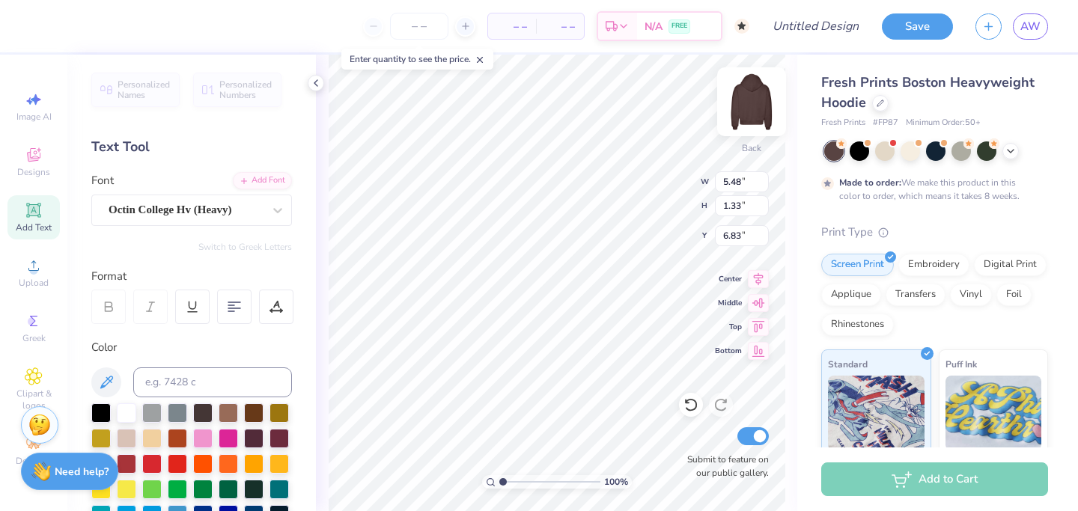
type input "5.48"
type input "1.33"
type input "3.59"
type input "7.30"
type input "0.92"
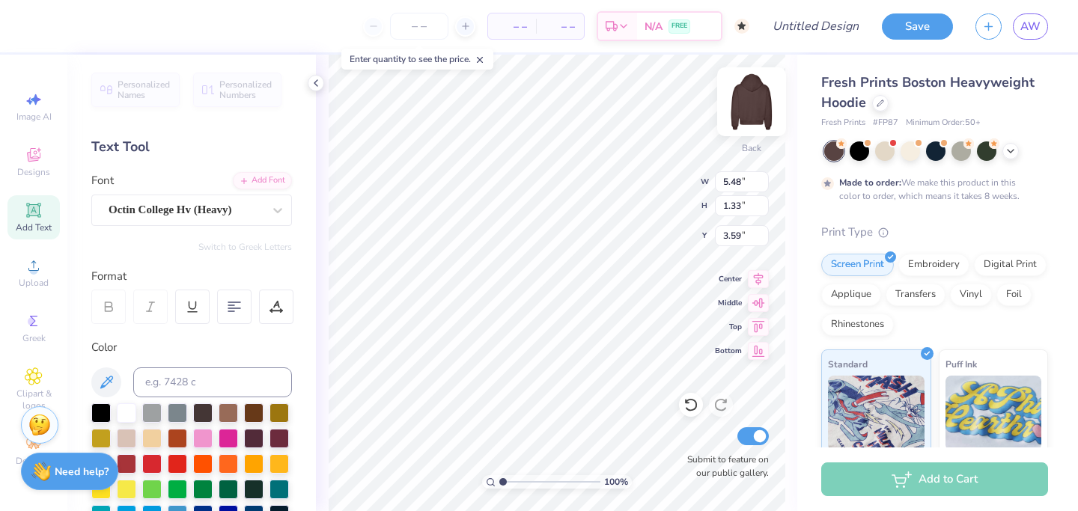
type input "8.41"
type input "10.69"
type textarea "BARN Dance. 2025"
click at [229, 304] on icon at bounding box center [234, 306] width 13 height 13
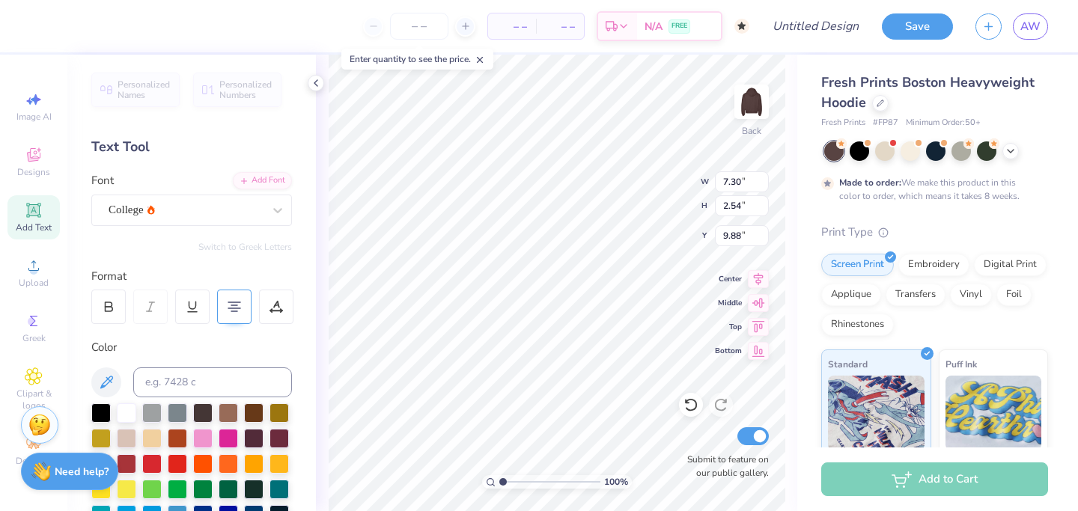
scroll to position [0, 3]
type textarea "BARN Dance 2025"
type input "4.66"
type input "1.68"
type input "10.51"
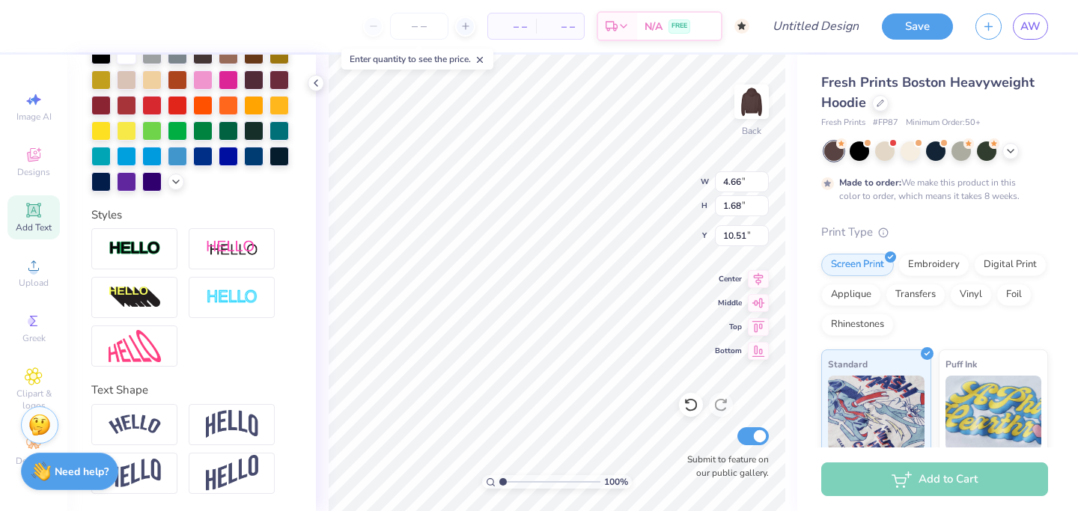
scroll to position [0, 0]
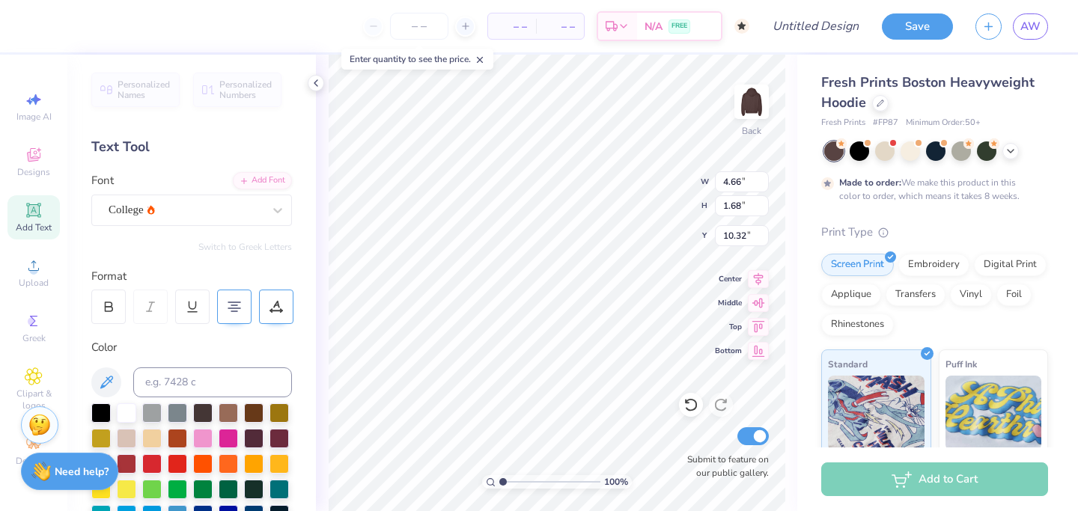
type input "10.32"
type input "3.68"
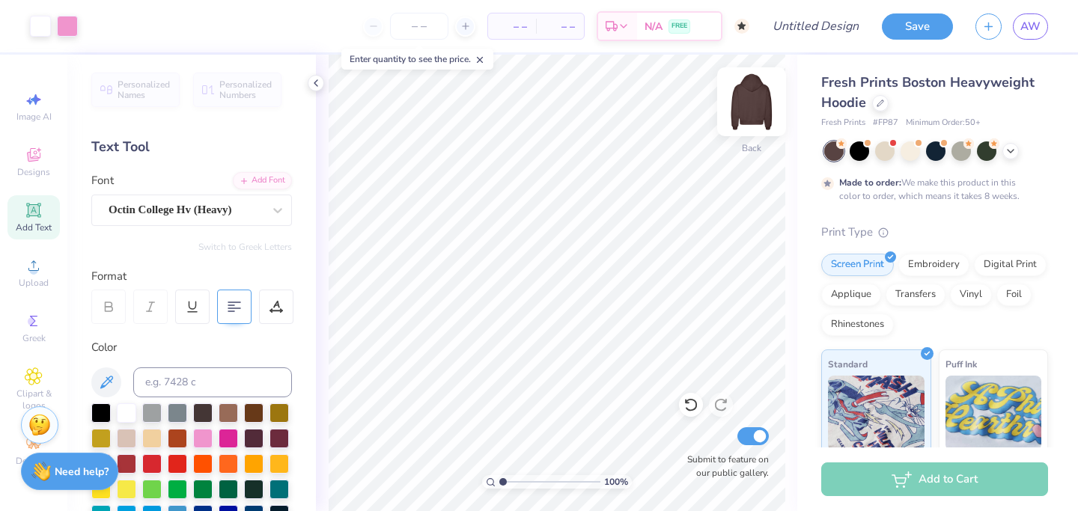
click at [761, 111] on img at bounding box center [752, 102] width 60 height 60
click at [25, 162] on icon at bounding box center [34, 155] width 18 height 18
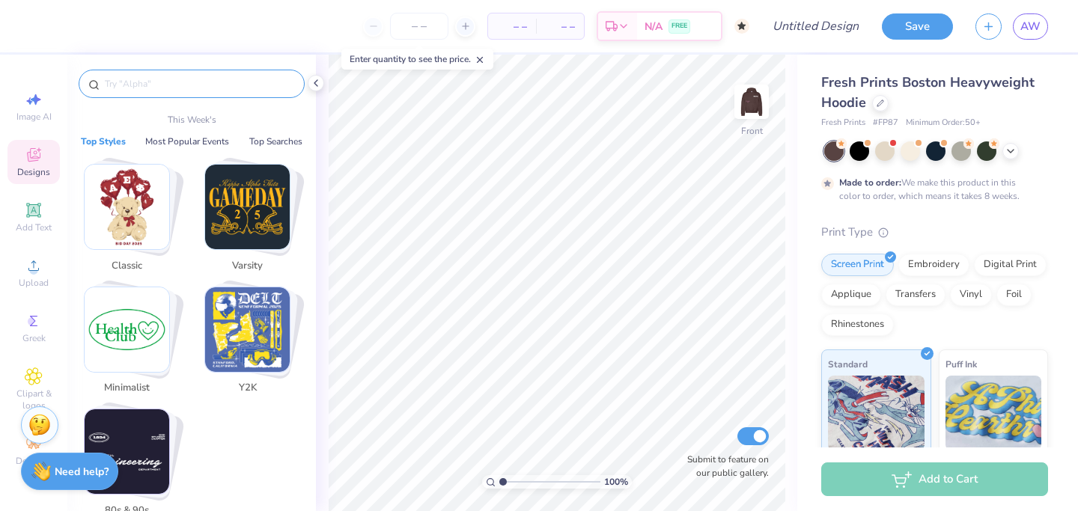
click at [123, 83] on input "text" at bounding box center [199, 83] width 192 height 15
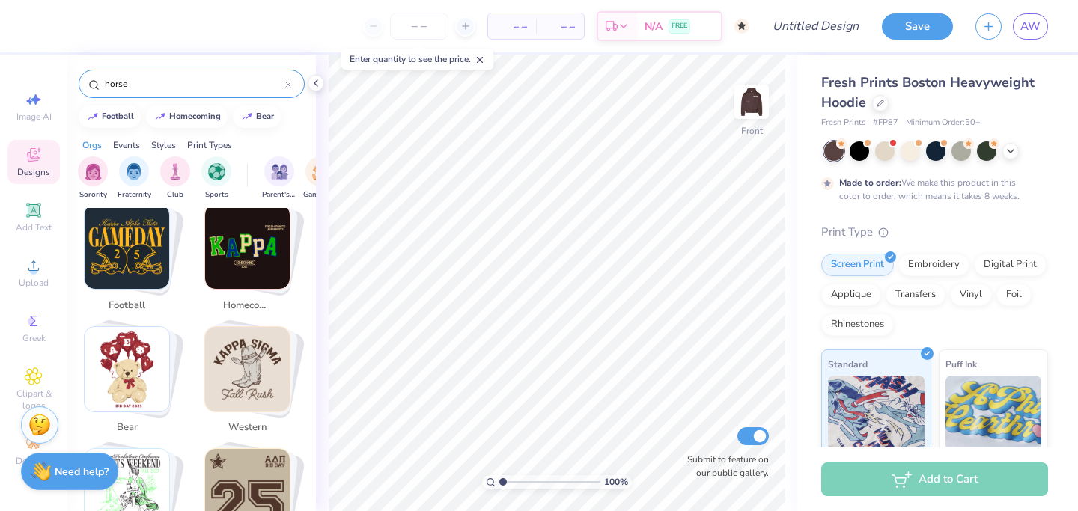
scroll to position [288, 0]
type input "h"
click at [238, 344] on img "Stack Card Button western" at bounding box center [247, 368] width 85 height 85
type input "western"
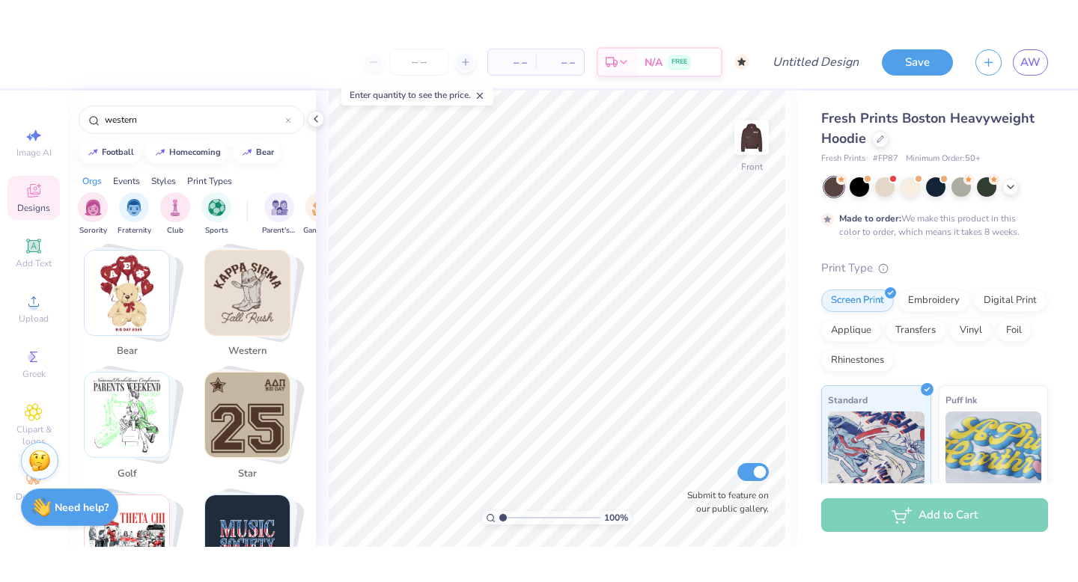
scroll to position [409, 0]
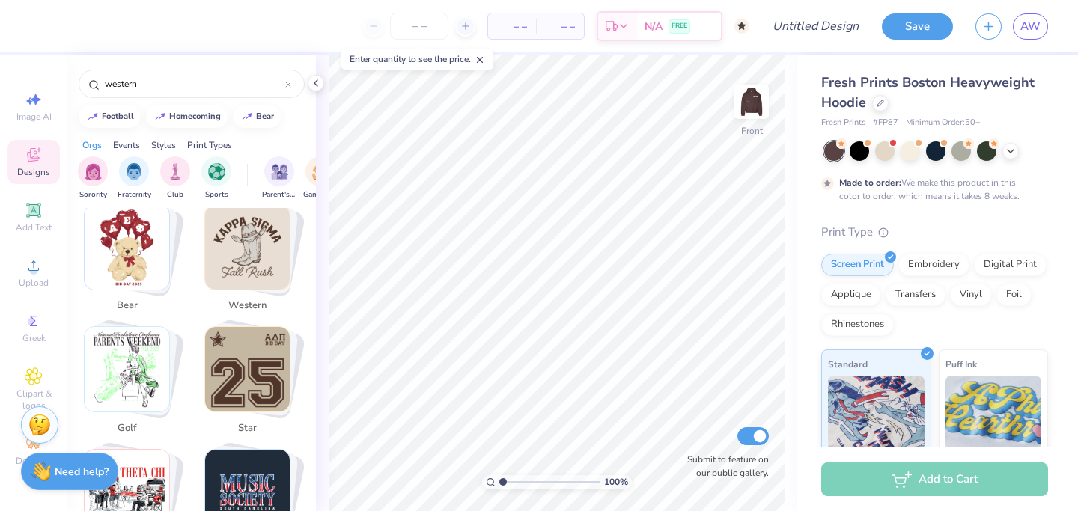
click at [252, 253] on img "Stack Card Button western" at bounding box center [247, 247] width 85 height 85
drag, startPoint x: 163, startPoint y: 85, endPoint x: 19, endPoint y: 73, distance: 144.1
click at [24, 78] on div "– – Per Item – – Total Est. Delivery N/A FREE Design Title Save AW Image AI Des…" at bounding box center [539, 255] width 1078 height 511
type input "western"
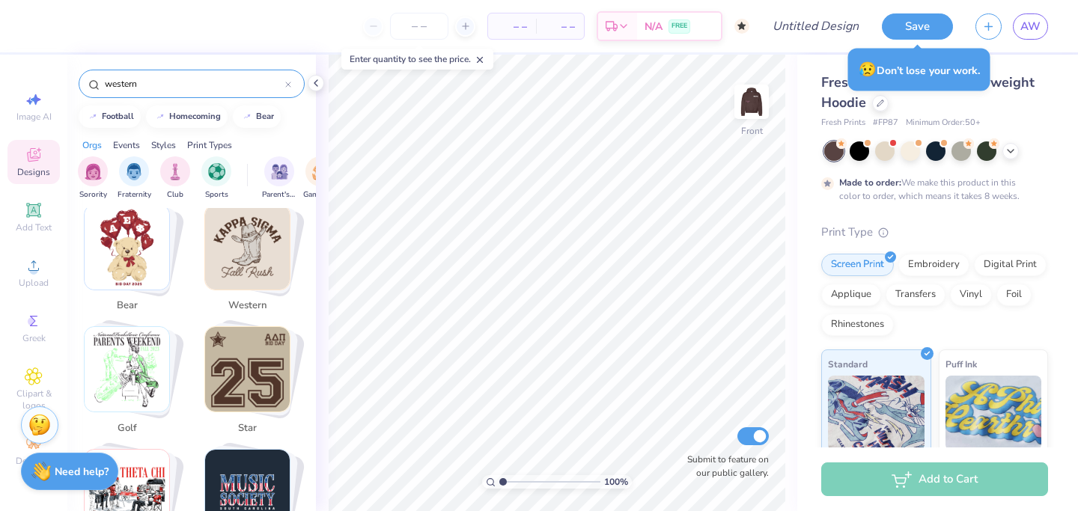
click at [248, 249] on img "Stack Card Button western" at bounding box center [247, 247] width 85 height 85
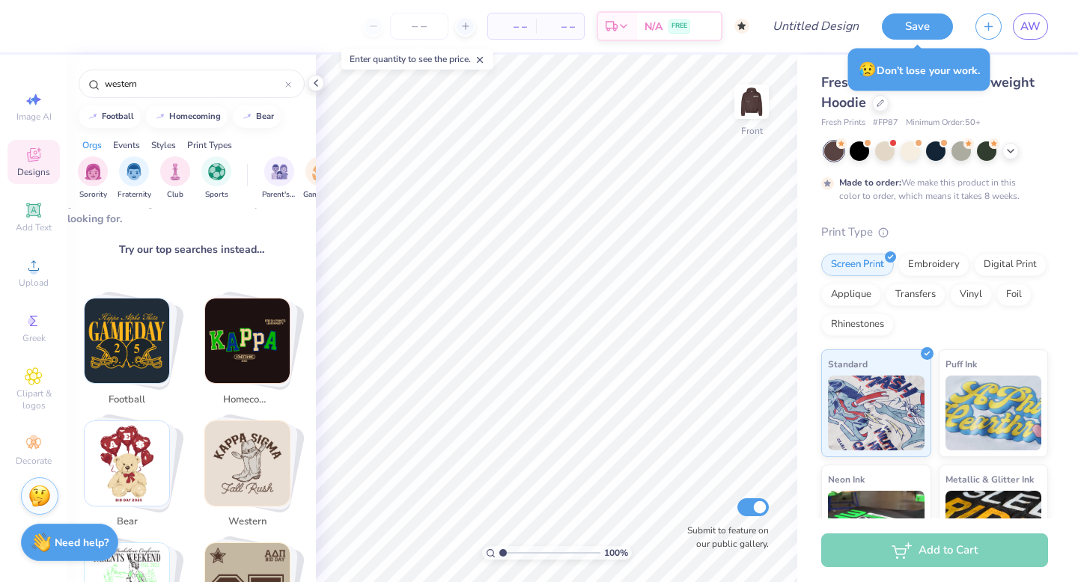
scroll to position [316, 0]
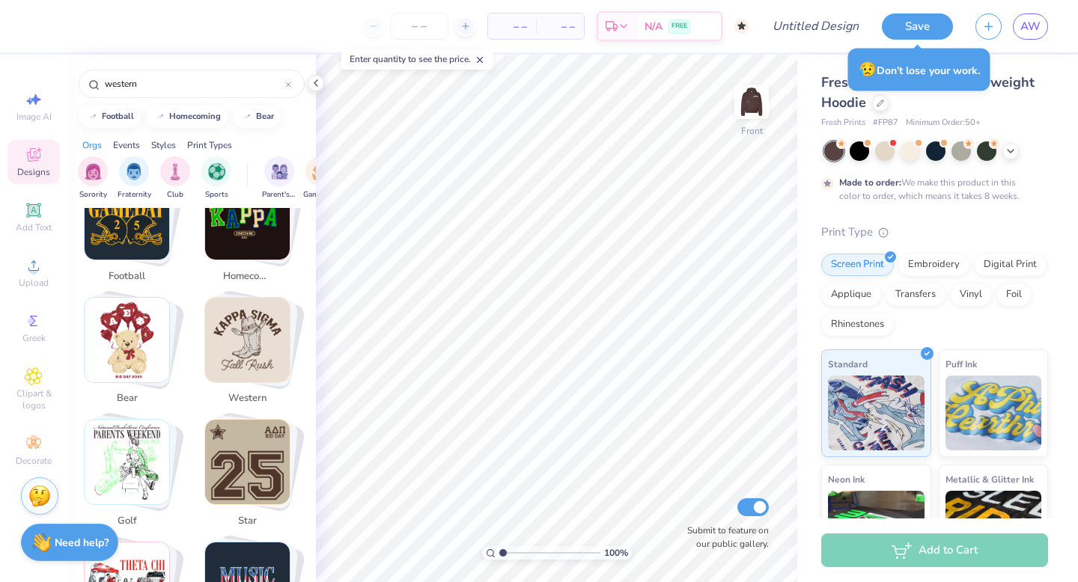
click at [253, 336] on img "Stack Card Button western" at bounding box center [247, 340] width 85 height 85
click at [752, 105] on img at bounding box center [752, 102] width 60 height 60
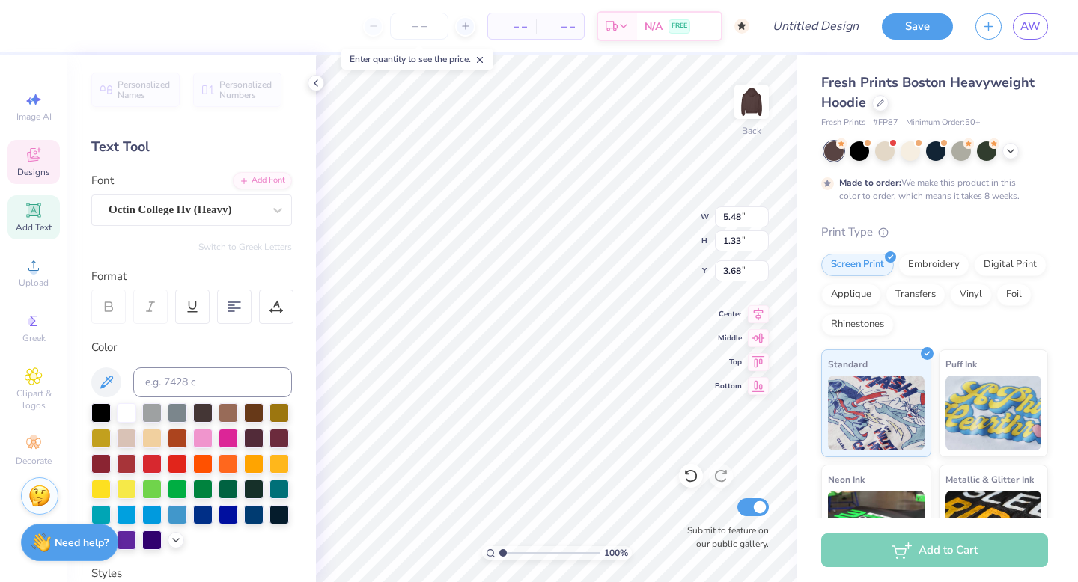
click at [39, 166] on span "Designs" at bounding box center [33, 172] width 33 height 12
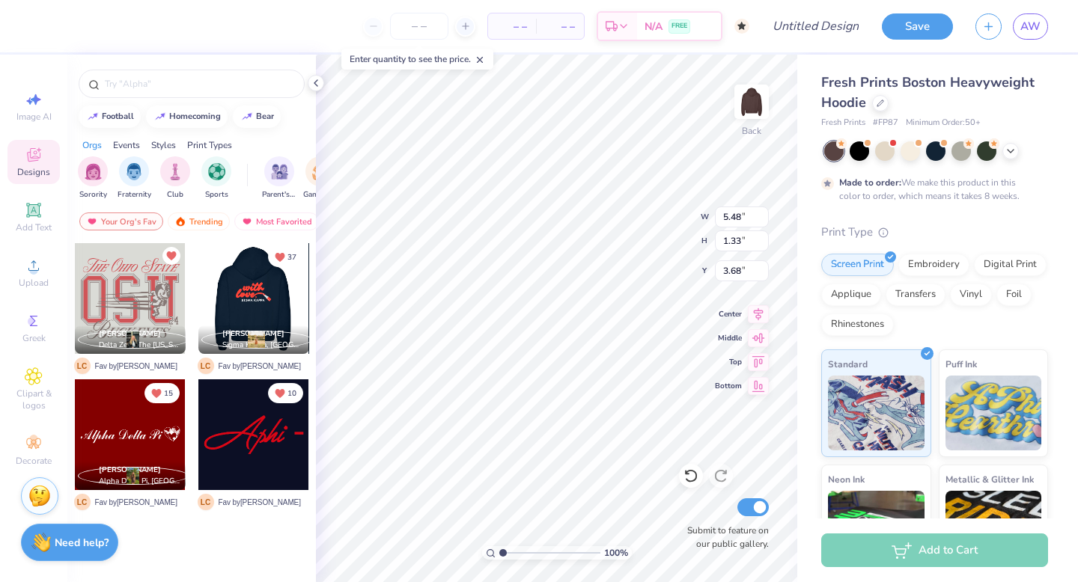
click at [237, 275] on div at bounding box center [253, 298] width 111 height 111
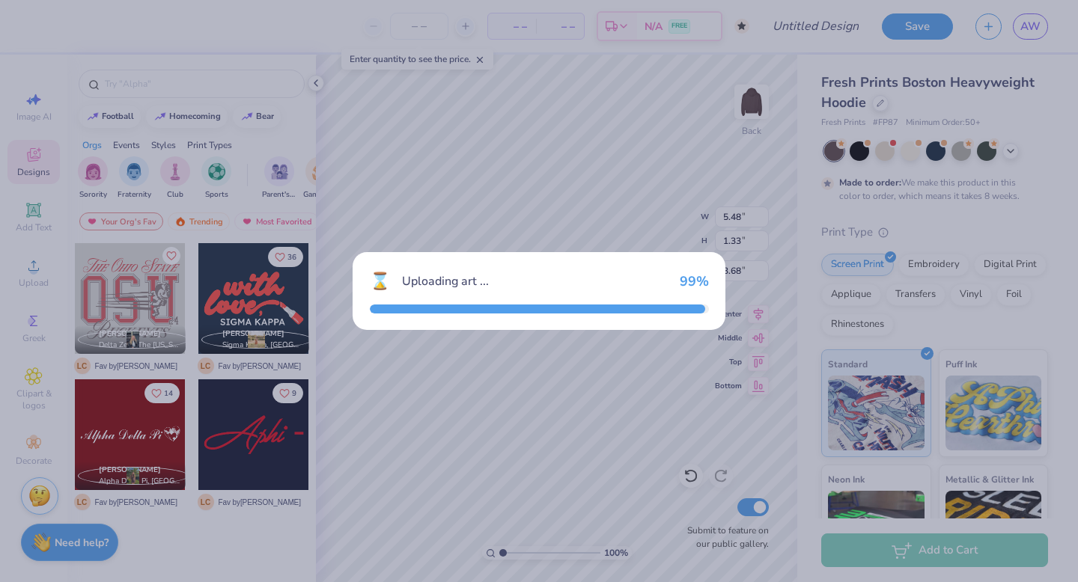
type input "12.22"
type input "6.60"
type input "3.00"
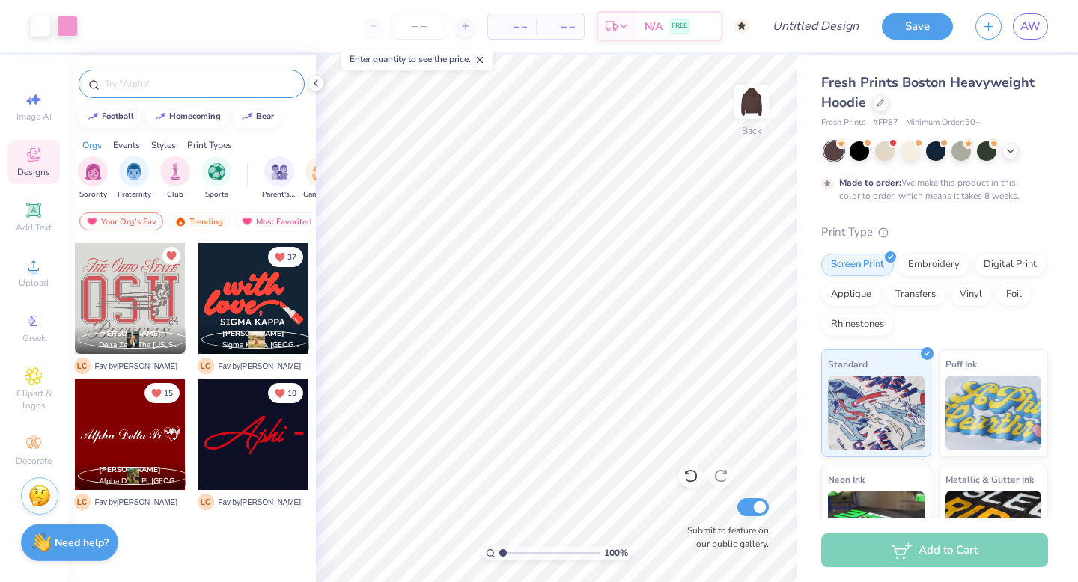
click at [136, 87] on input "text" at bounding box center [199, 83] width 192 height 15
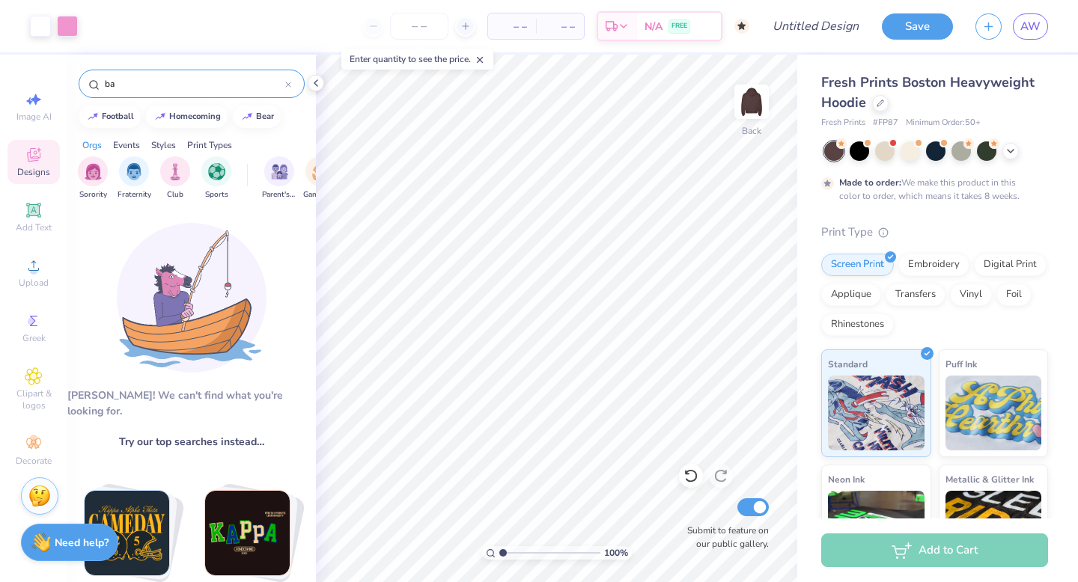
type input "b"
type input "w"
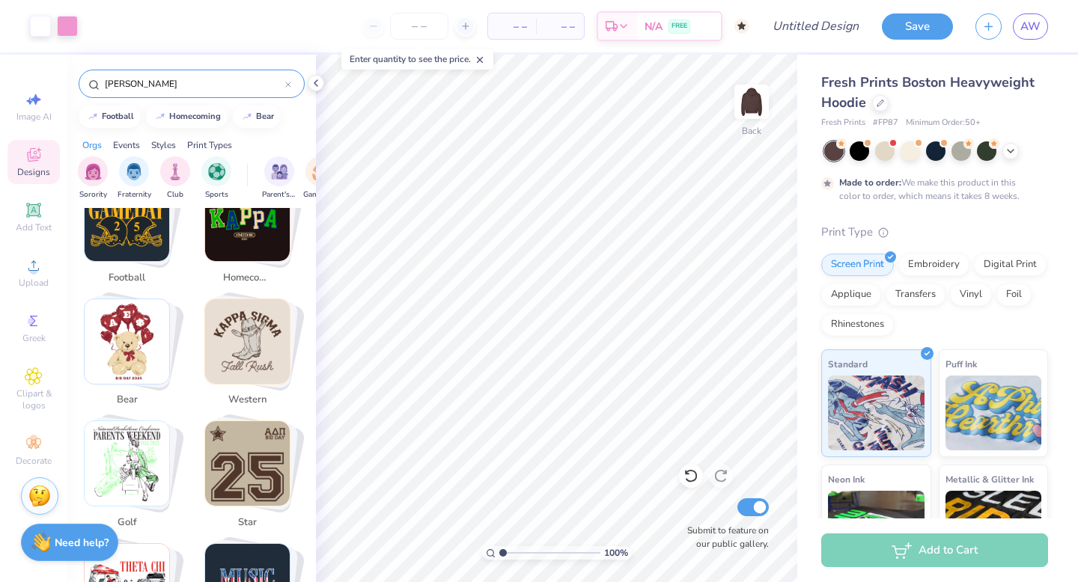
scroll to position [371, 0]
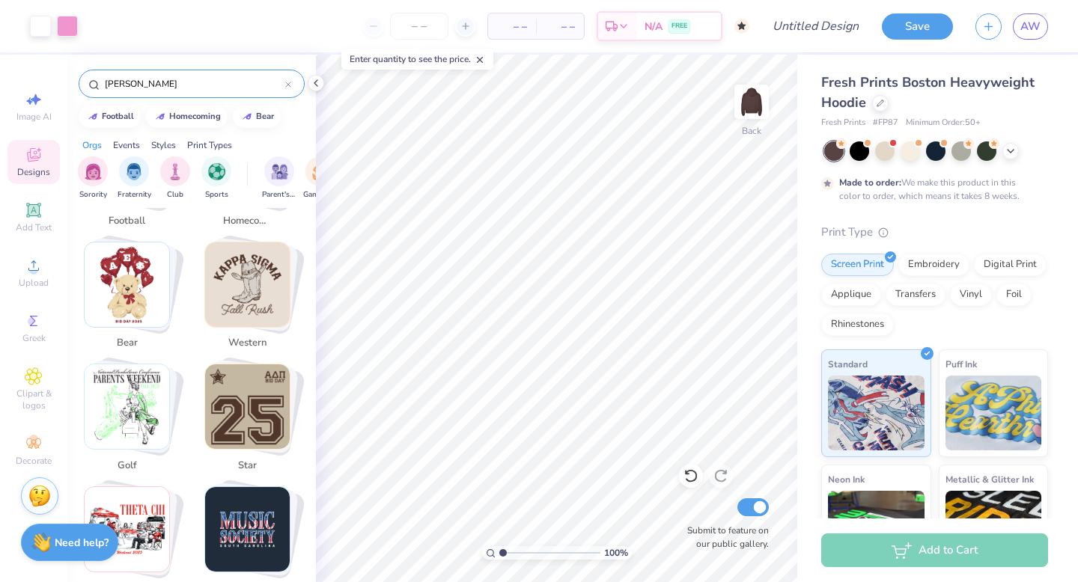
click at [246, 275] on img "Stack Card Button western" at bounding box center [247, 285] width 85 height 85
type input "western"
click at [246, 275] on img "Stack Card Button western" at bounding box center [247, 285] width 85 height 85
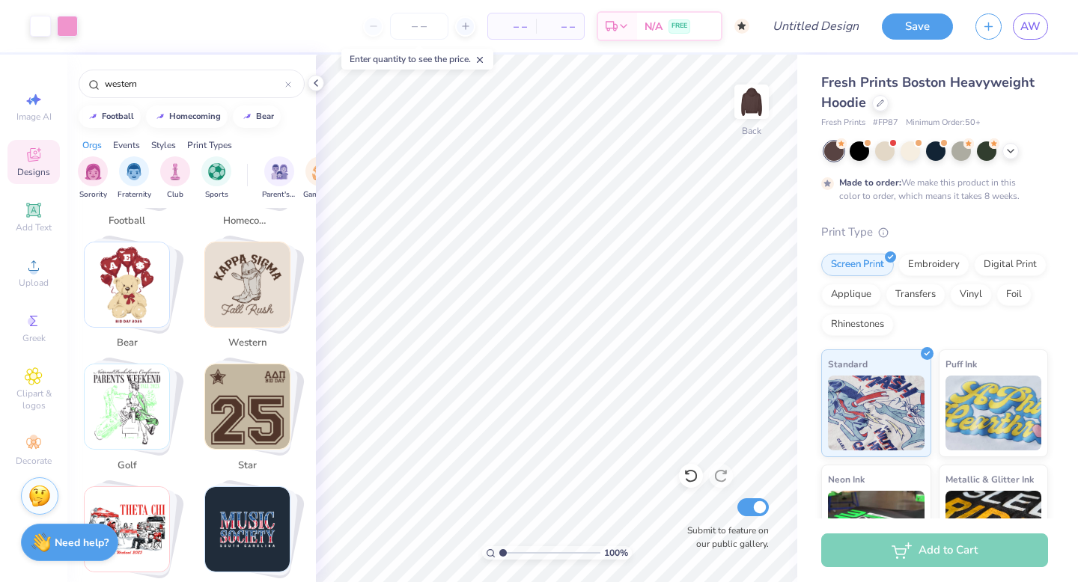
click at [246, 275] on img "Stack Card Button western" at bounding box center [247, 285] width 85 height 85
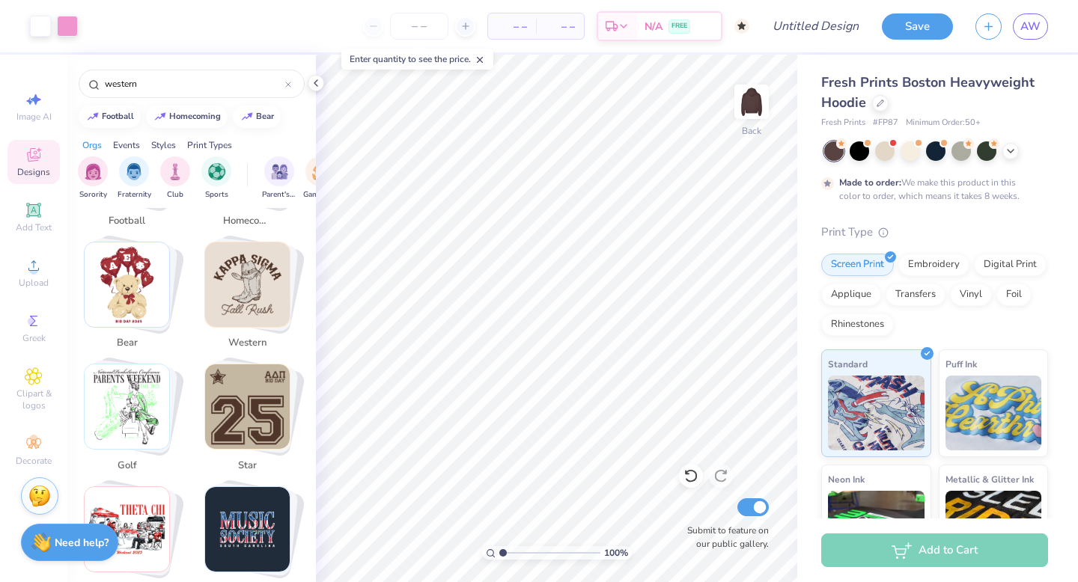
click at [246, 275] on img "Stack Card Button western" at bounding box center [247, 285] width 85 height 85
drag, startPoint x: 149, startPoint y: 84, endPoint x: 43, endPoint y: 76, distance: 105.8
click at [49, 80] on div "Art colors – – Per Item – – Total Est. Delivery N/A FREE Design Title Save AW I…" at bounding box center [539, 291] width 1078 height 582
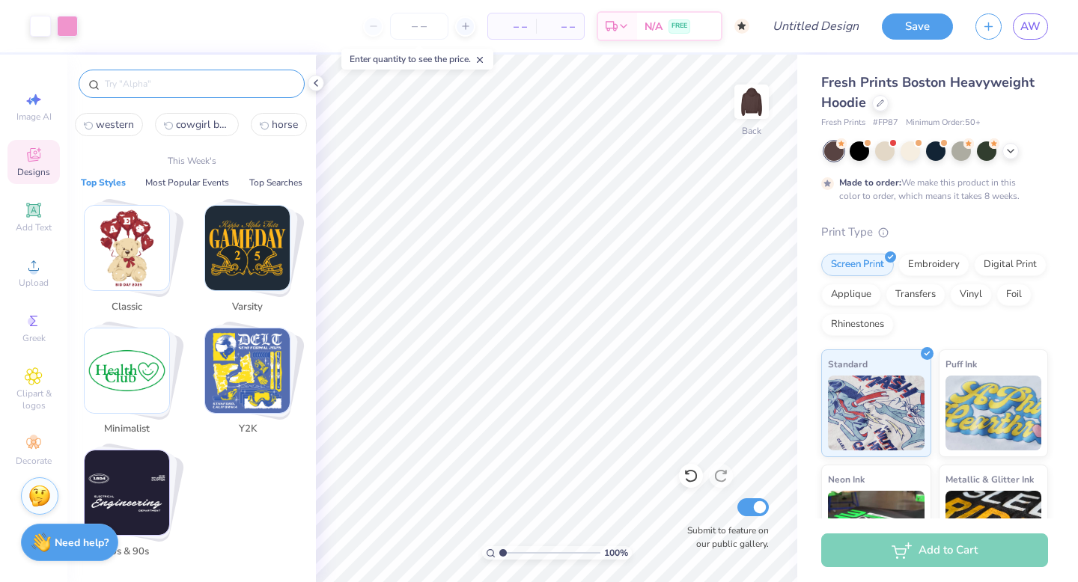
type input "e"
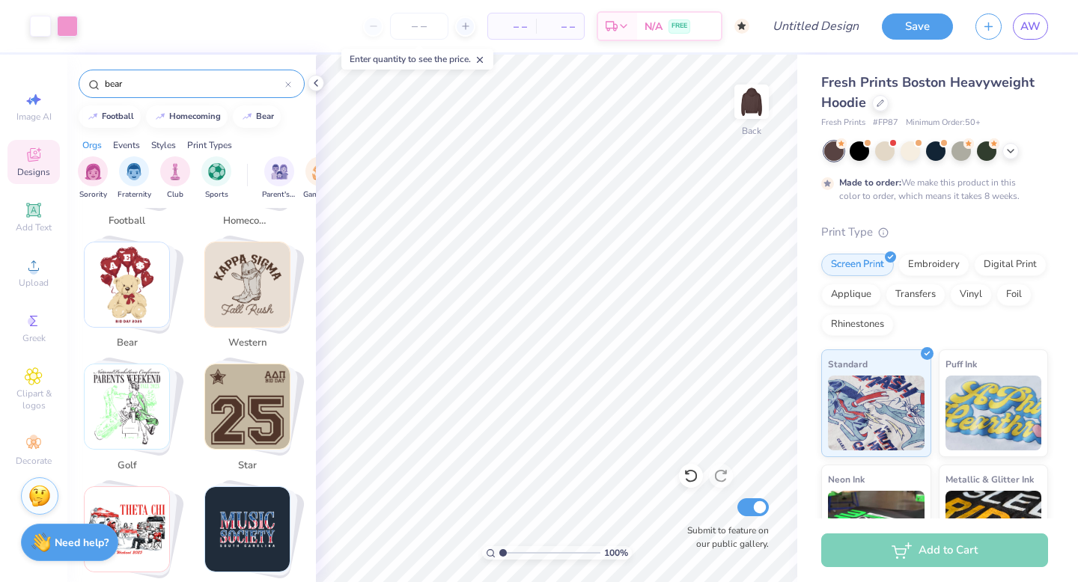
type input "bear"
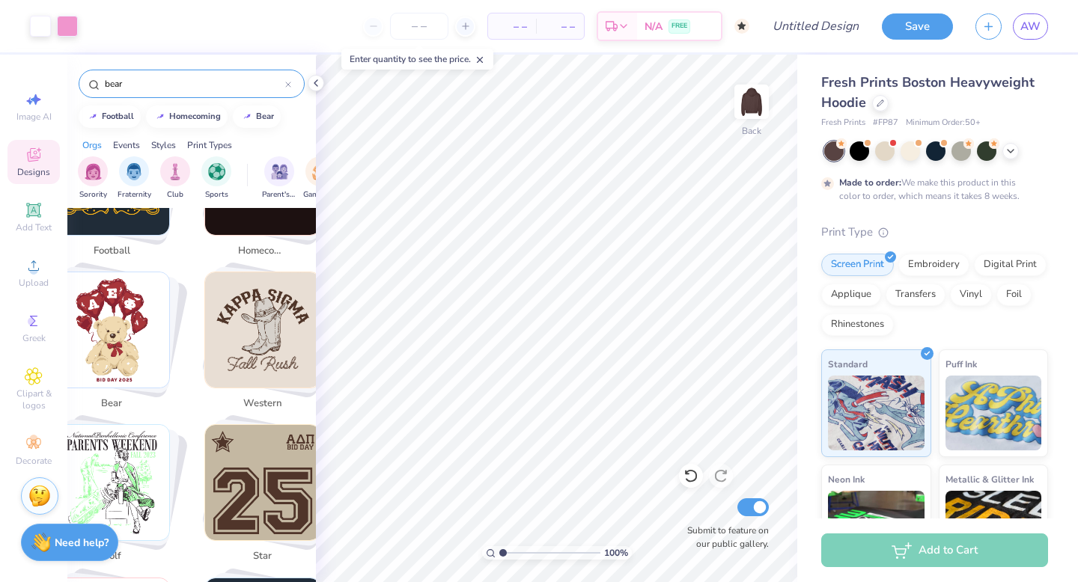
scroll to position [402, 0]
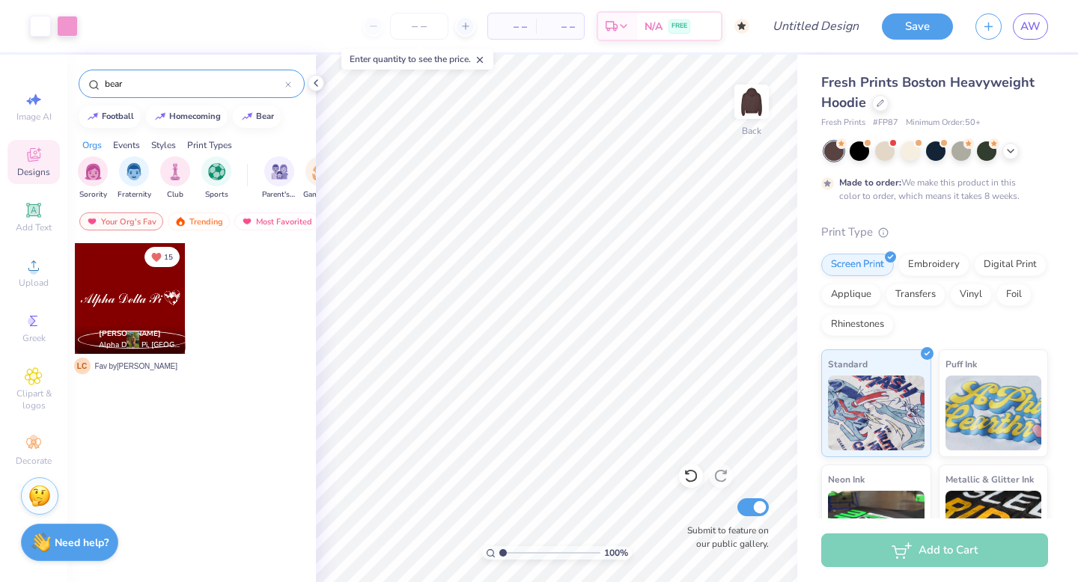
click at [40, 161] on icon at bounding box center [34, 155] width 18 height 18
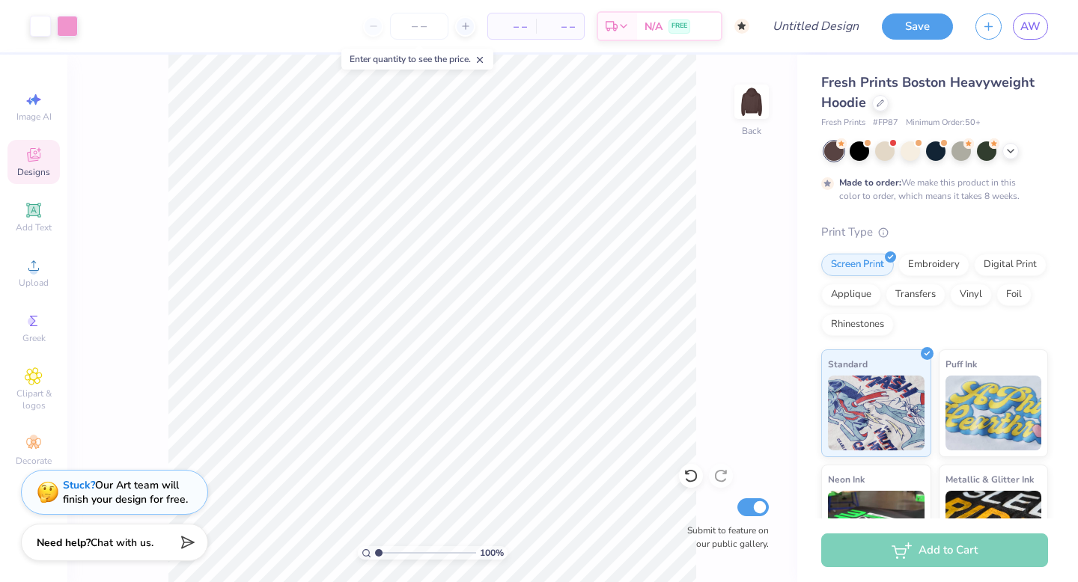
click at [49, 156] on div "Designs" at bounding box center [33, 162] width 52 height 44
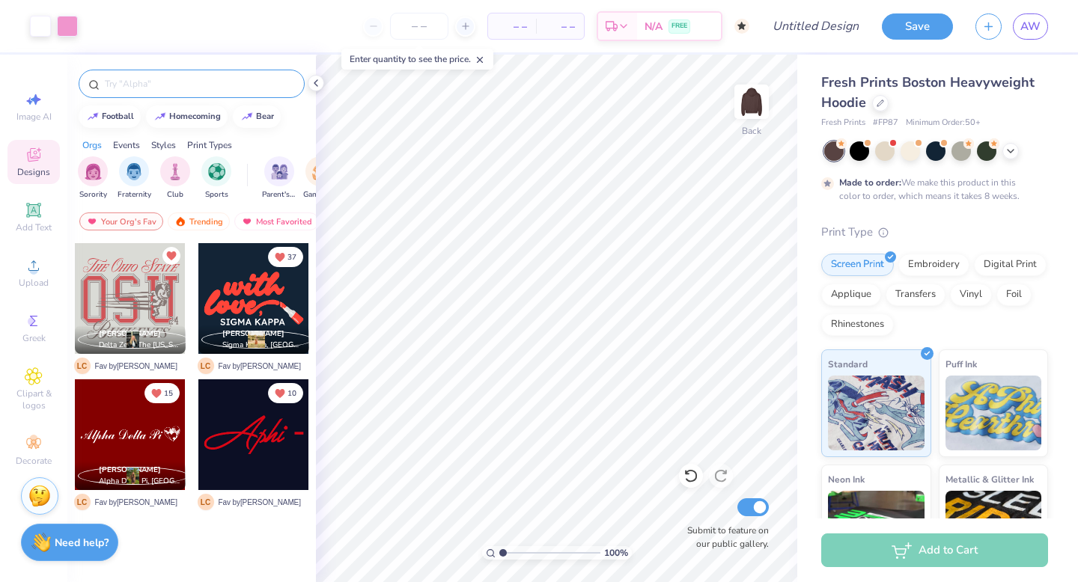
click at [161, 85] on input "text" at bounding box center [199, 83] width 192 height 15
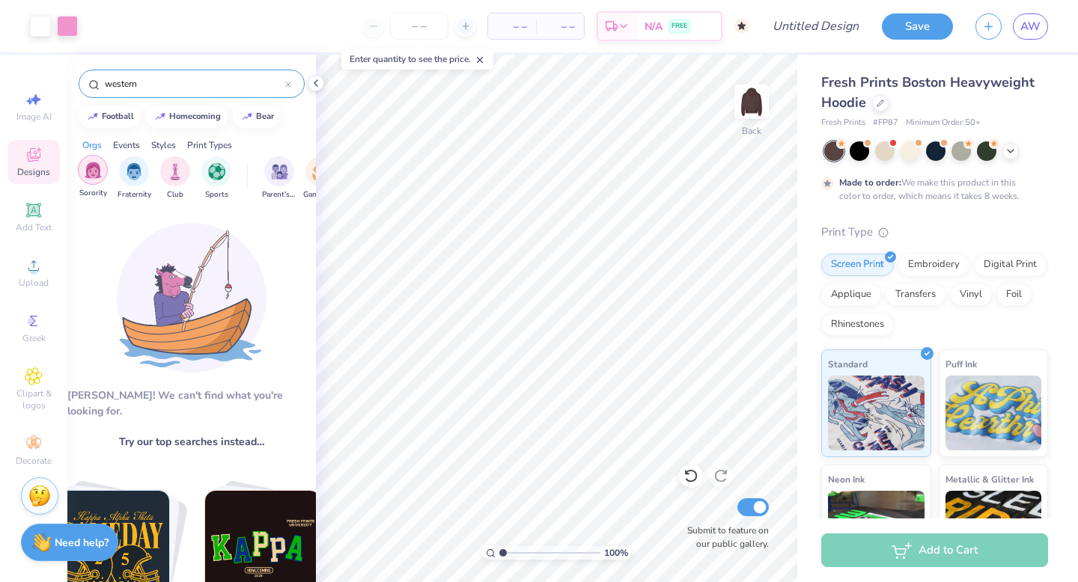
type input "western"
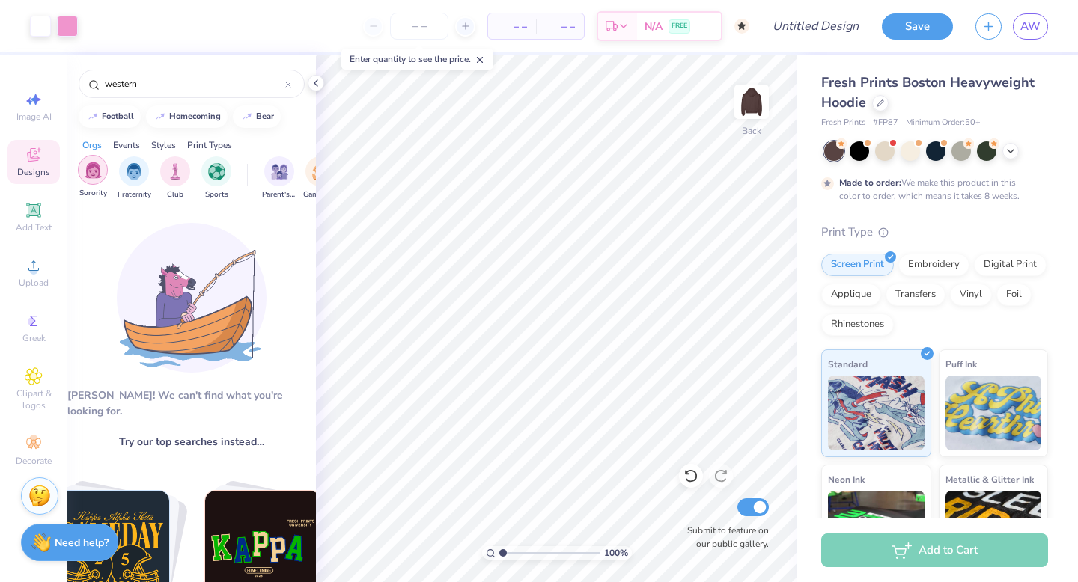
click at [100, 170] on img "filter for Sorority" at bounding box center [93, 170] width 17 height 17
click at [318, 79] on icon at bounding box center [316, 83] width 12 height 12
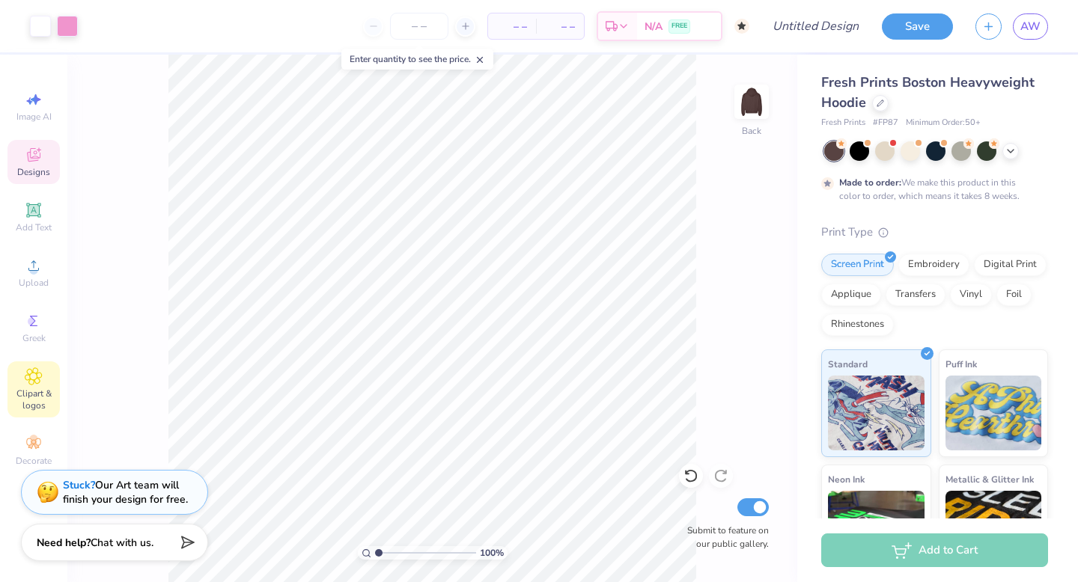
click at [32, 386] on div "Clipart & logos" at bounding box center [33, 390] width 52 height 56
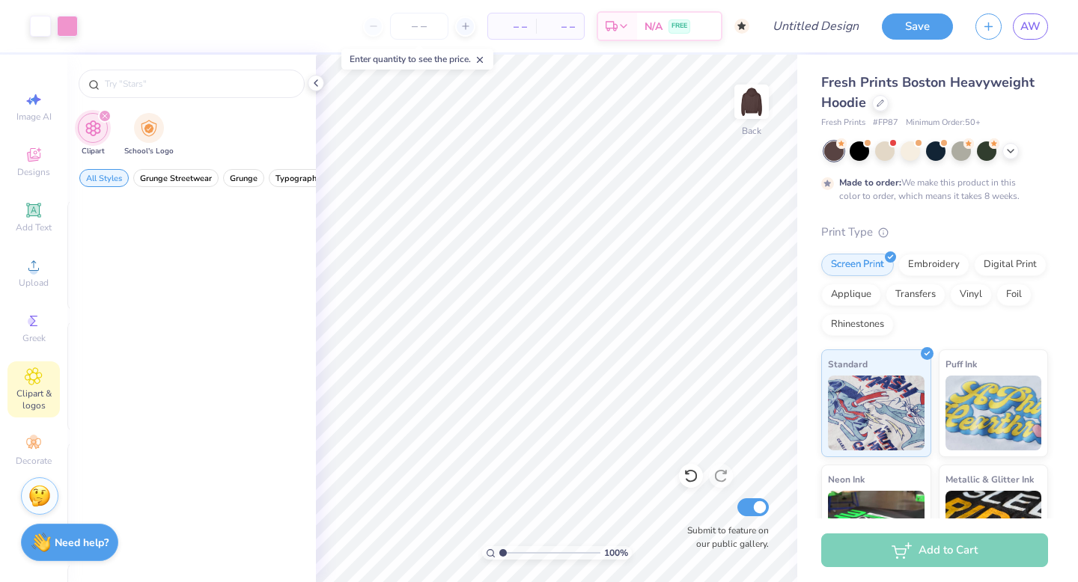
scroll to position [0, 0]
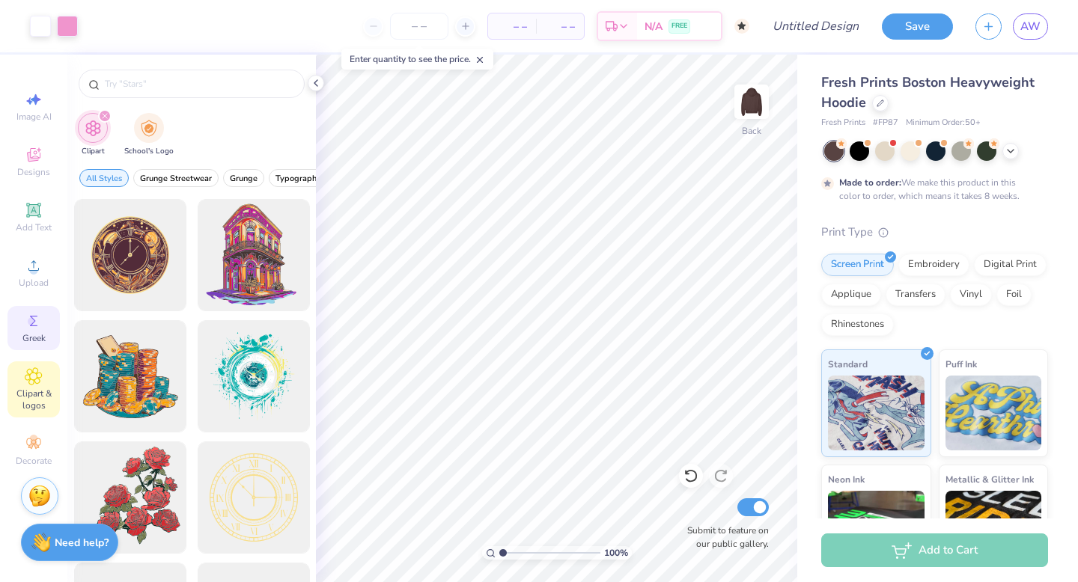
click at [25, 329] on icon at bounding box center [34, 321] width 18 height 18
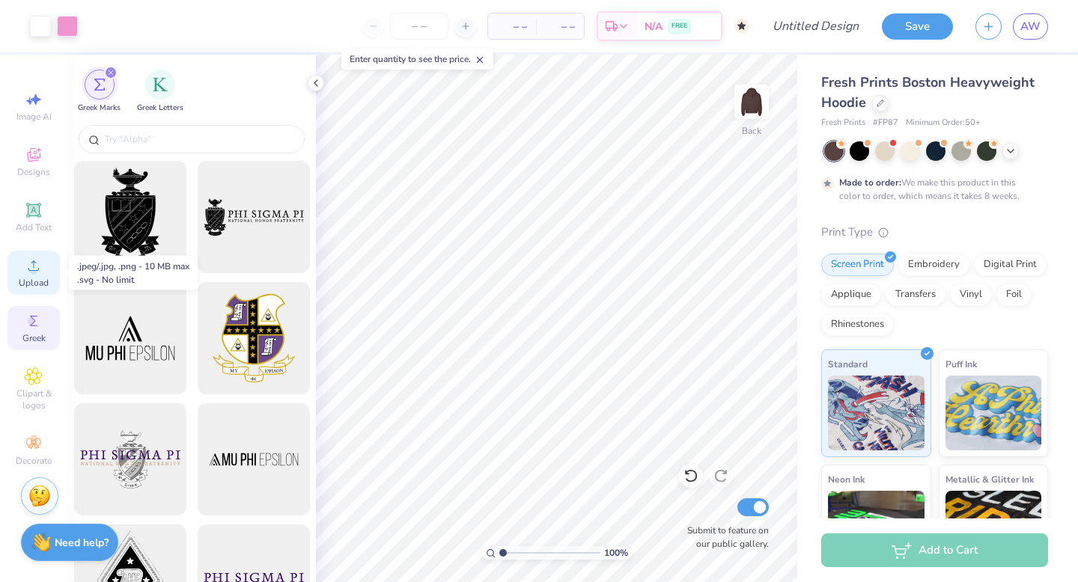
click at [34, 289] on div "Upload" at bounding box center [33, 273] width 52 height 44
click at [26, 167] on span "Designs" at bounding box center [33, 172] width 33 height 12
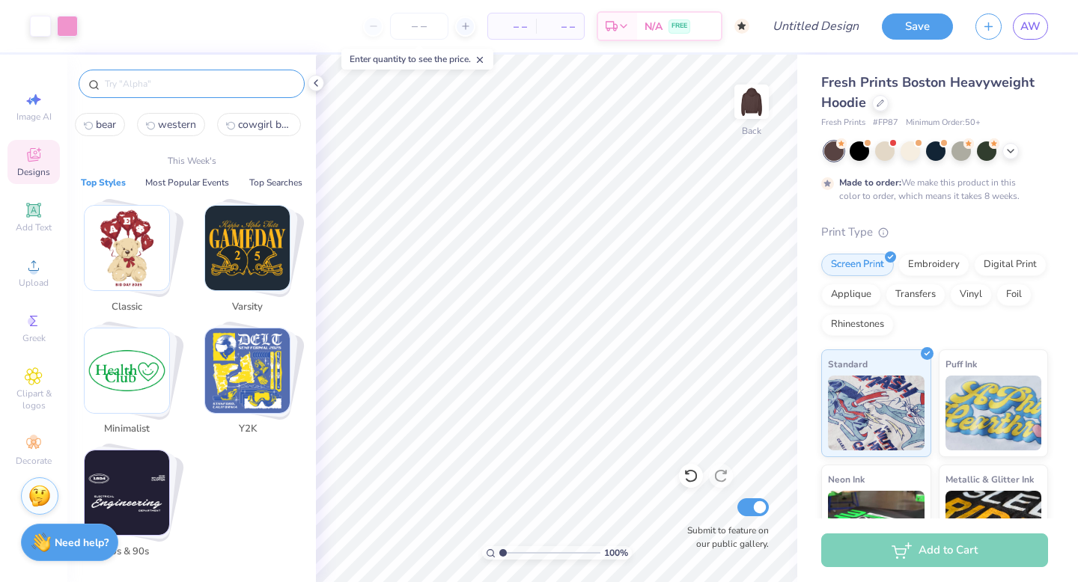
click at [172, 82] on input "text" at bounding box center [199, 83] width 192 height 15
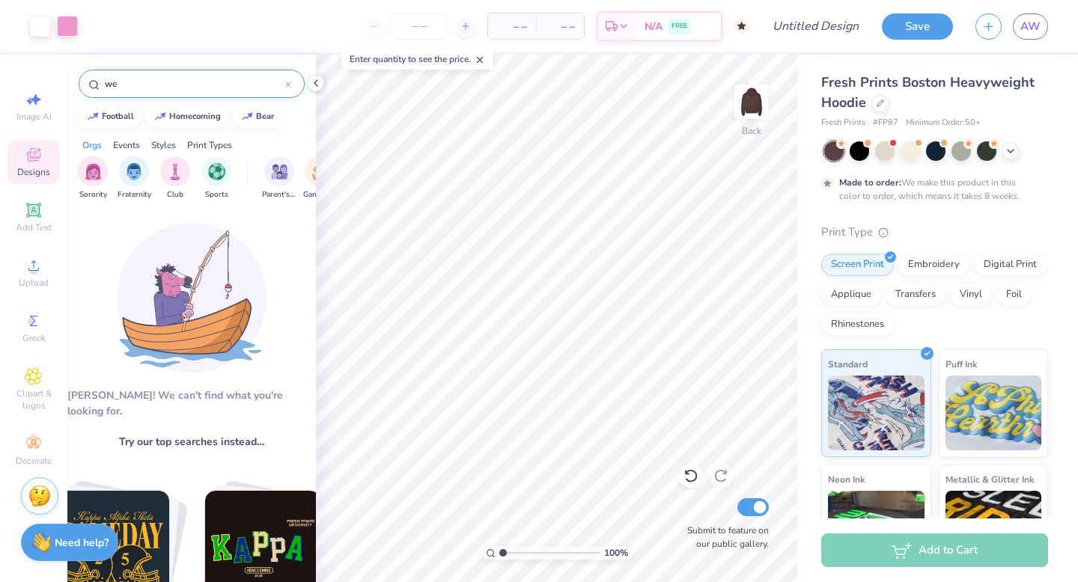
type input "w"
type input "b"
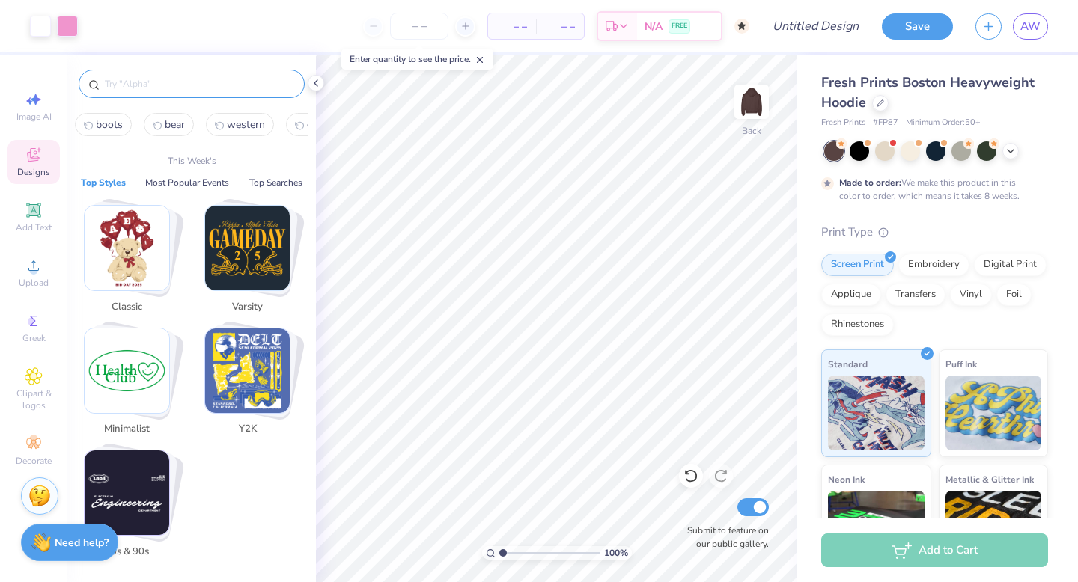
click at [249, 367] on img "Stack Card Button Y2K" at bounding box center [247, 371] width 85 height 85
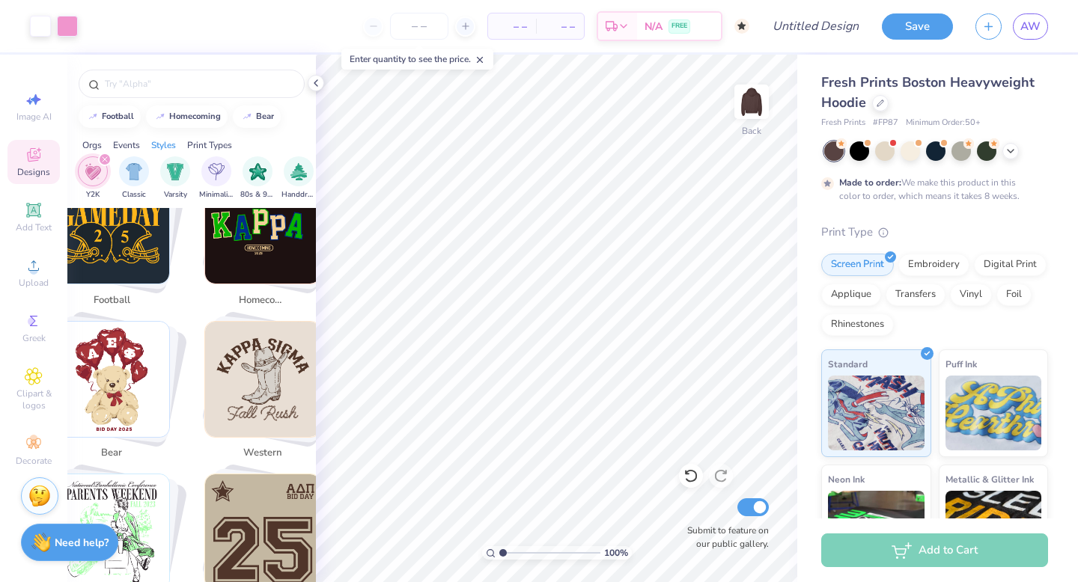
scroll to position [352, 0]
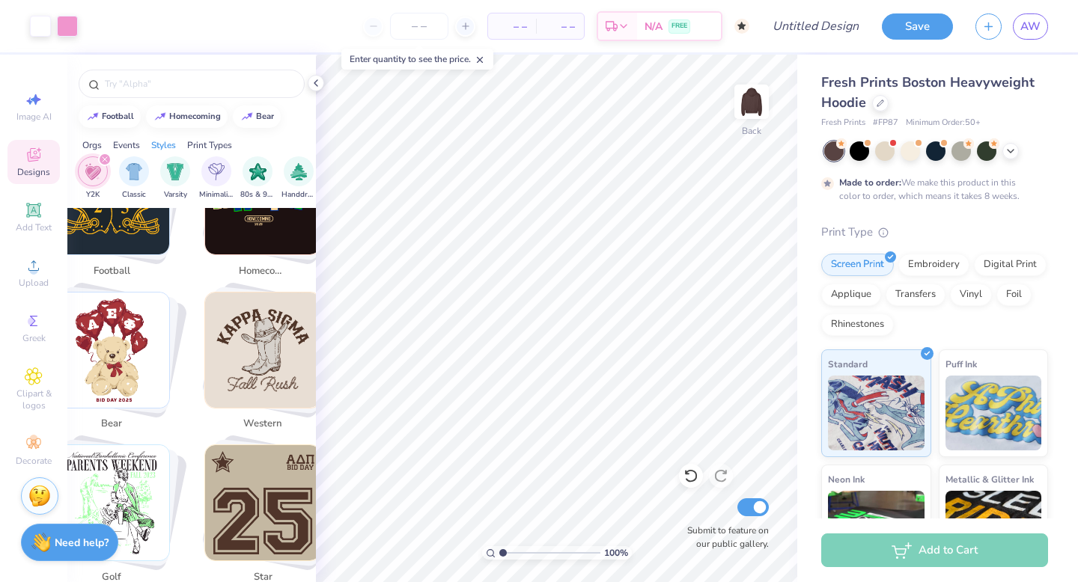
click at [252, 341] on img "Stack Card Button western" at bounding box center [262, 350] width 115 height 115
type input "western"
click at [252, 341] on img "Stack Card Button western" at bounding box center [262, 350] width 115 height 115
click at [748, 115] on img at bounding box center [752, 102] width 60 height 60
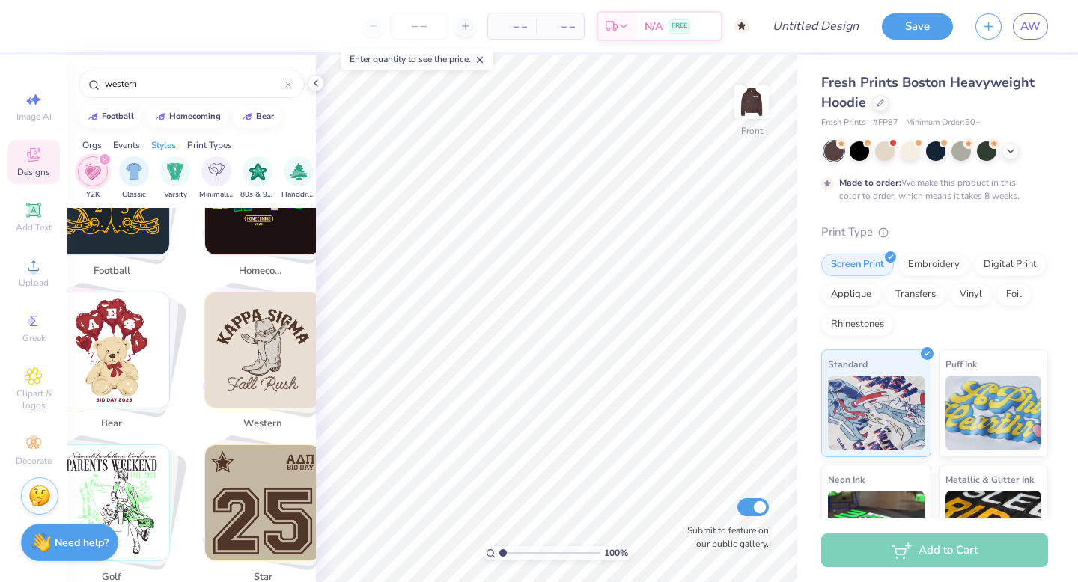
click at [267, 329] on img "Stack Card Button western" at bounding box center [262, 350] width 115 height 115
click at [343, 370] on div "– – Per Item – – Total Est. Delivery N/A FREE Design Title Save AW Image AI Des…" at bounding box center [539, 291] width 1078 height 582
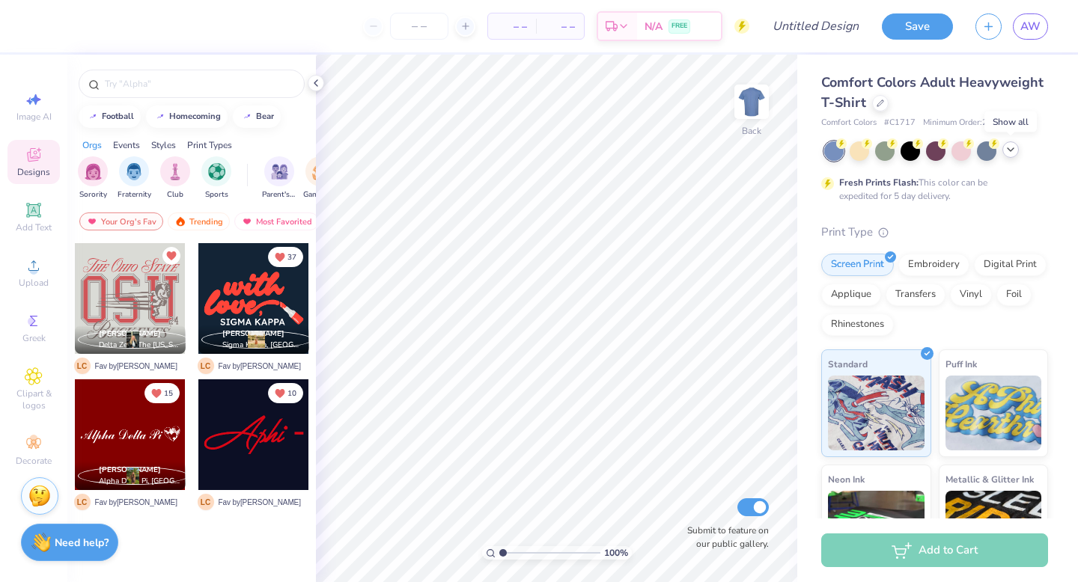
click at [1011, 152] on icon at bounding box center [1010, 150] width 12 height 12
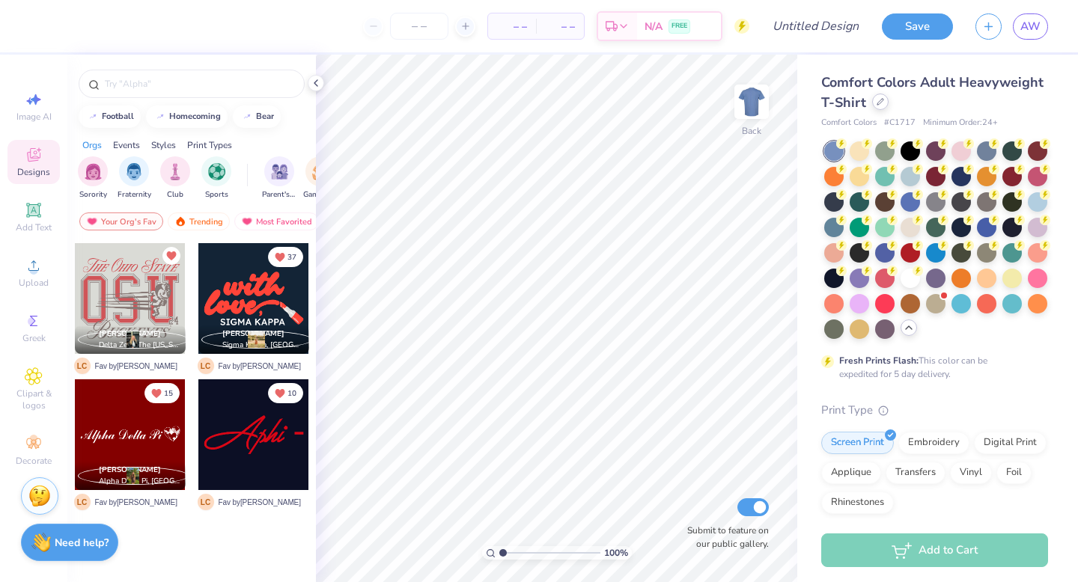
click at [877, 111] on div "Comfort Colors Adult Heavyweight T-Shirt" at bounding box center [934, 93] width 227 height 40
click at [882, 109] on div at bounding box center [880, 102] width 16 height 16
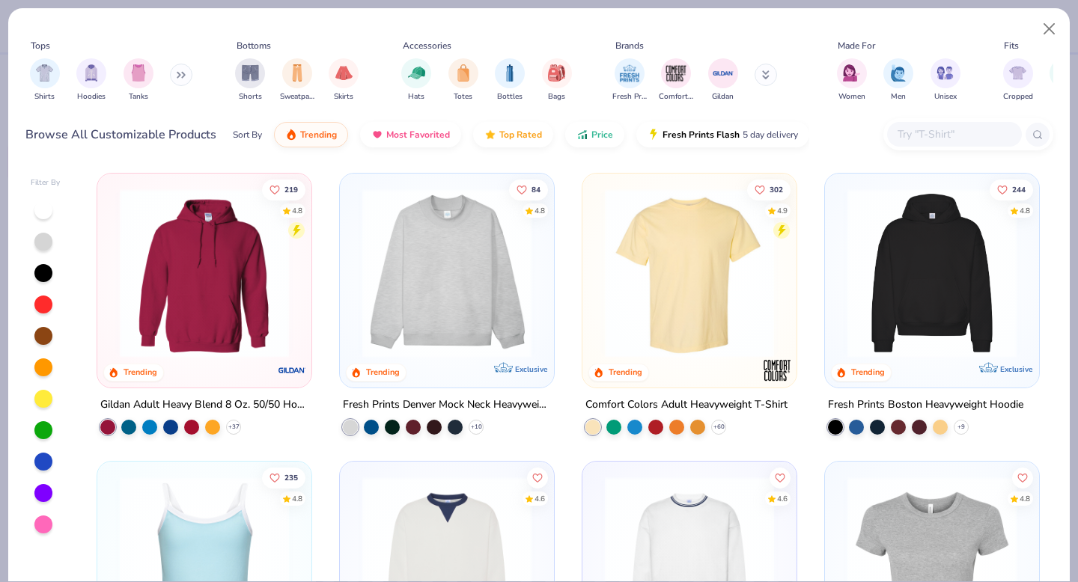
click at [921, 320] on img at bounding box center [932, 273] width 184 height 169
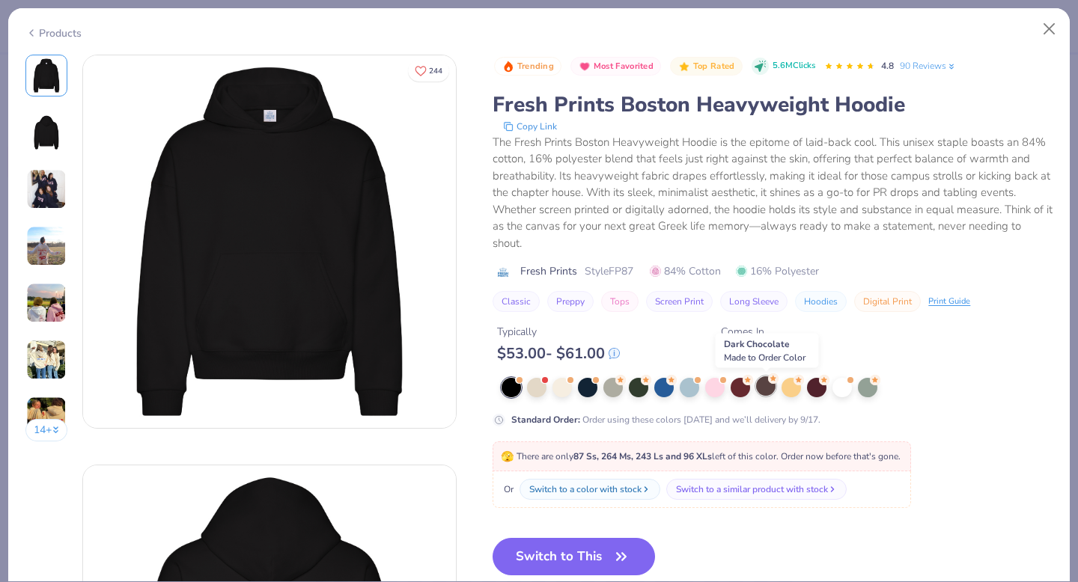
click at [766, 380] on div at bounding box center [765, 385] width 19 height 19
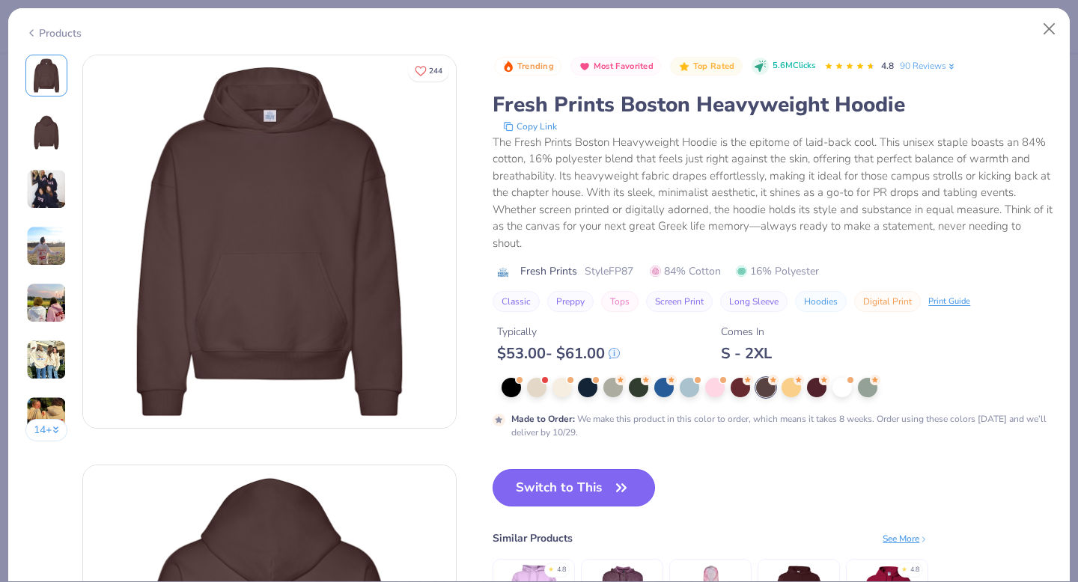
click at [529, 483] on button "Switch to This" at bounding box center [573, 487] width 162 height 37
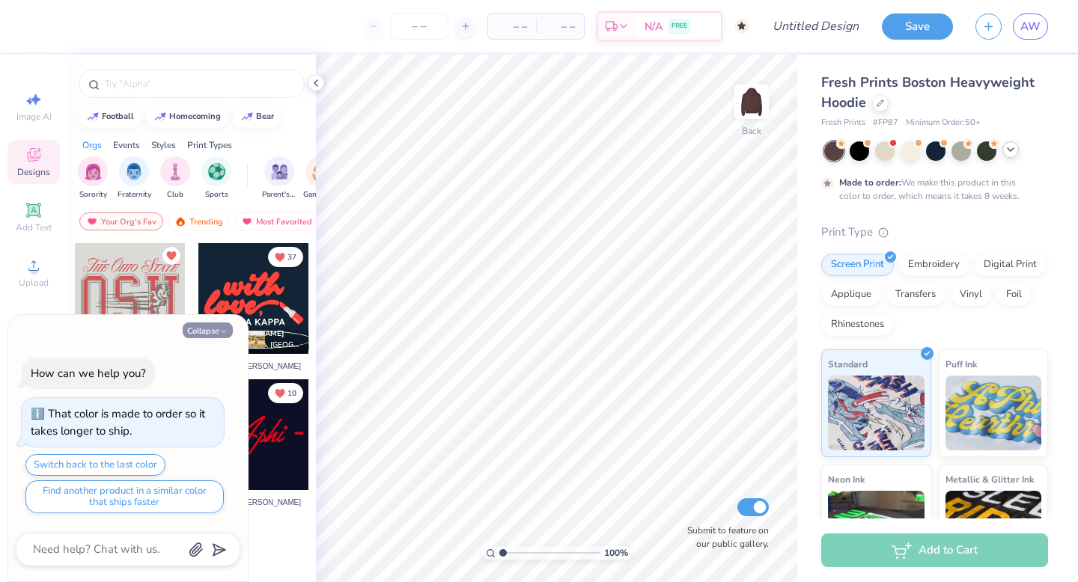
click at [217, 334] on button "Collapse" at bounding box center [208, 331] width 50 height 16
type textarea "x"
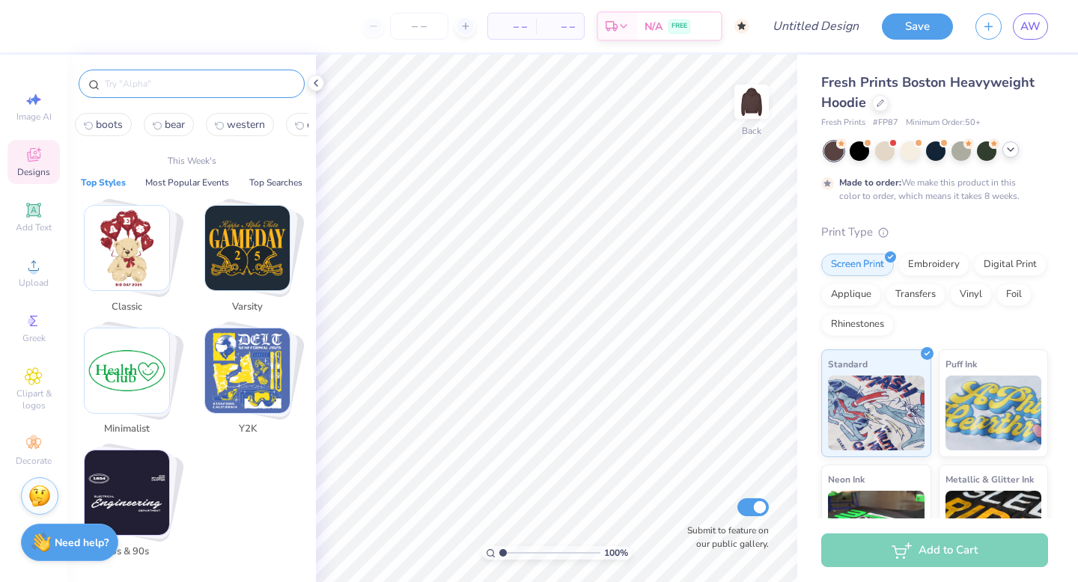
click at [174, 87] on input "text" at bounding box center [199, 83] width 192 height 15
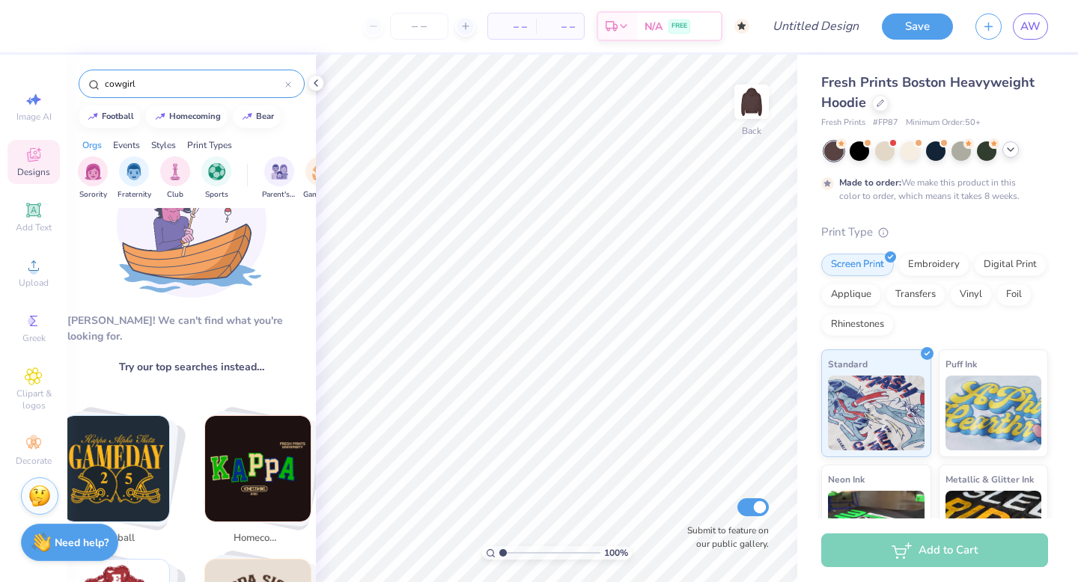
scroll to position [397, 0]
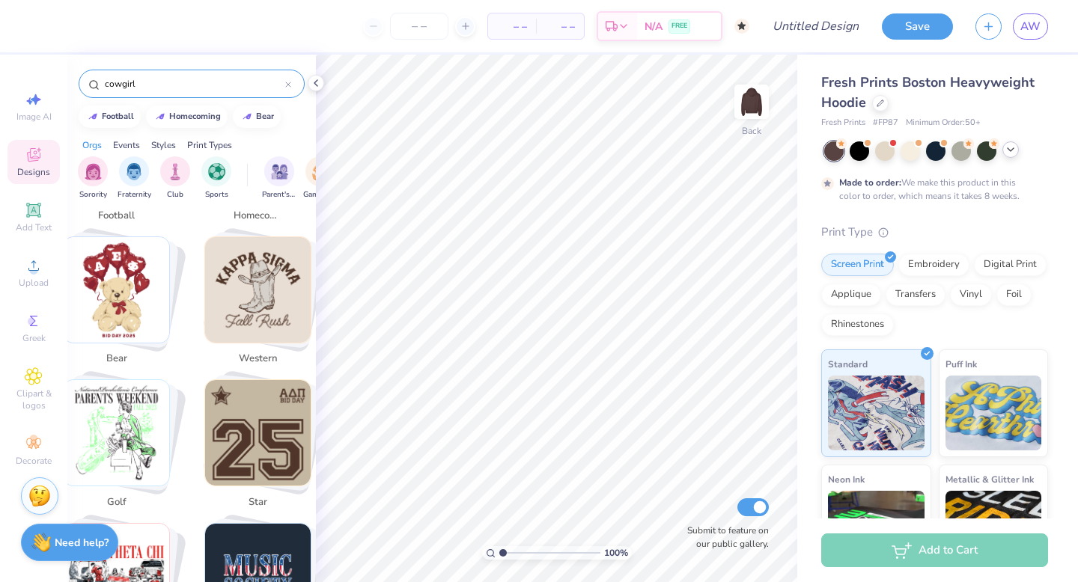
click at [261, 283] on img "Stack Card Button western" at bounding box center [258, 290] width 106 height 106
type input "western"
